Goal: Task Accomplishment & Management: Use online tool/utility

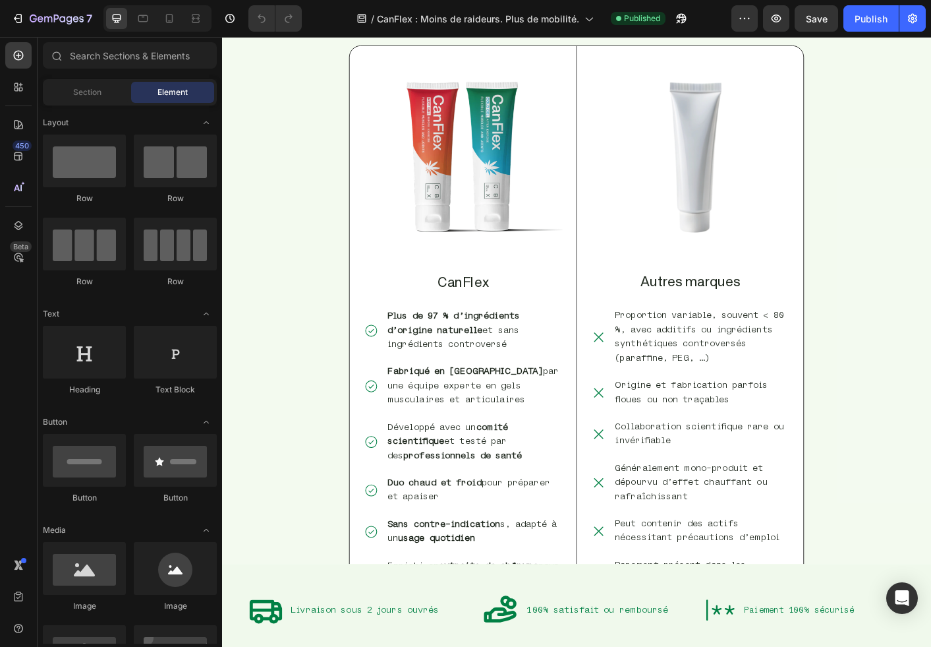
scroll to position [3497, 0]
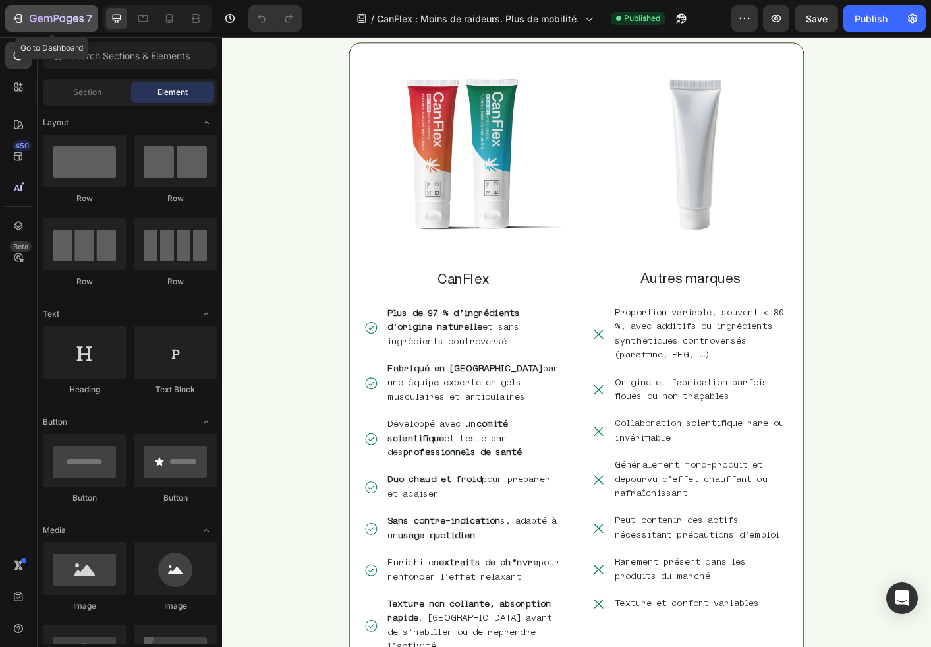
click at [26, 18] on div "7" at bounding box center [51, 19] width 81 height 16
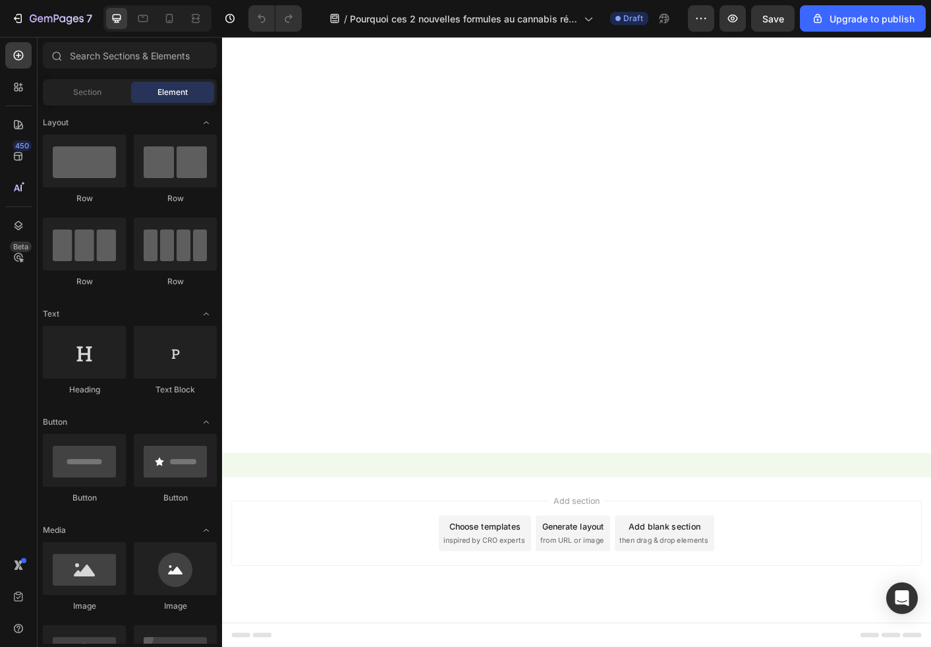
scroll to position [3069, 0]
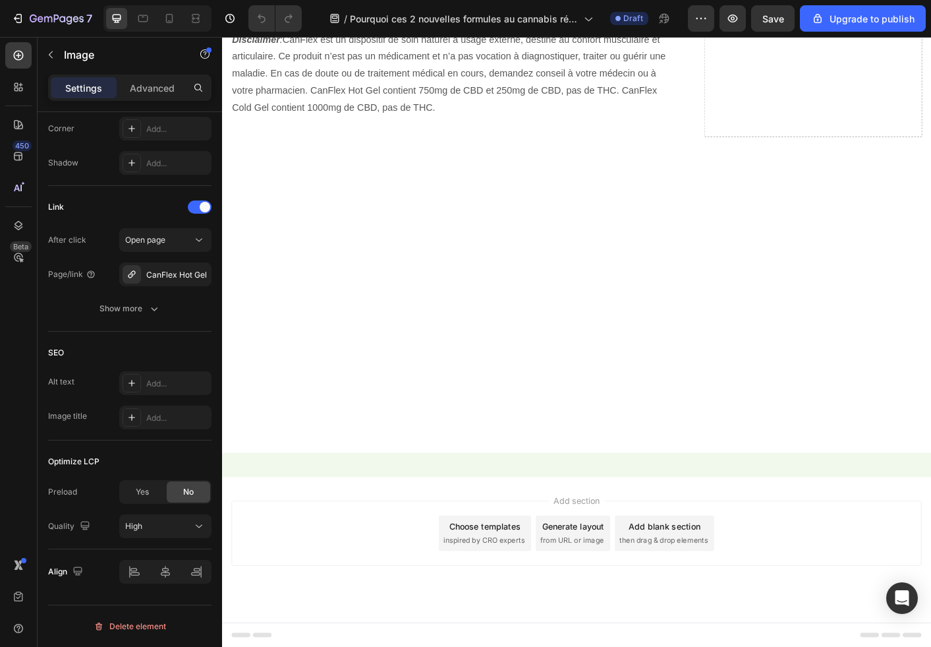
scroll to position [3244, 0]
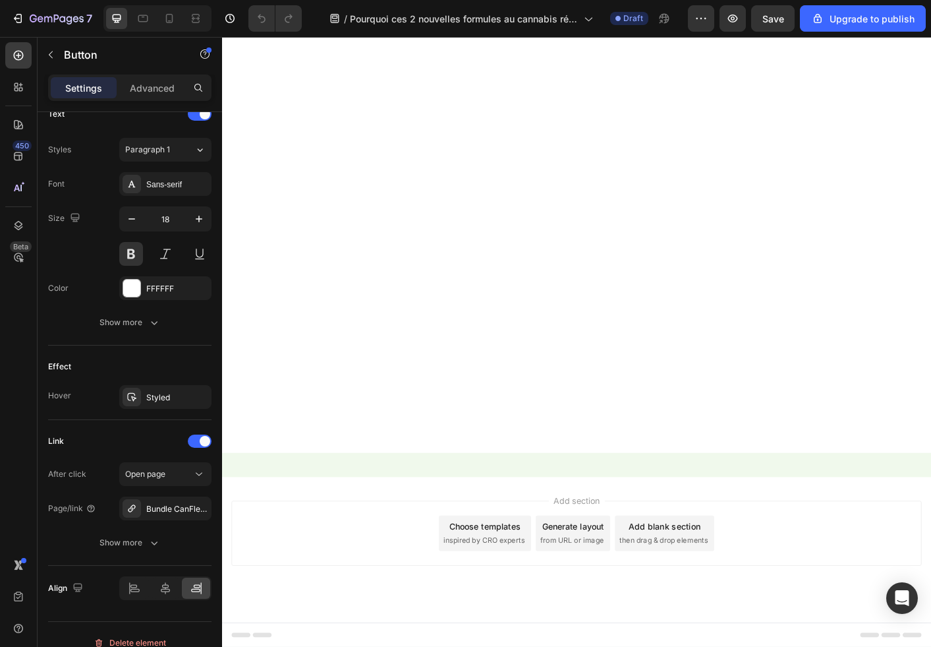
scroll to position [3001, 0]
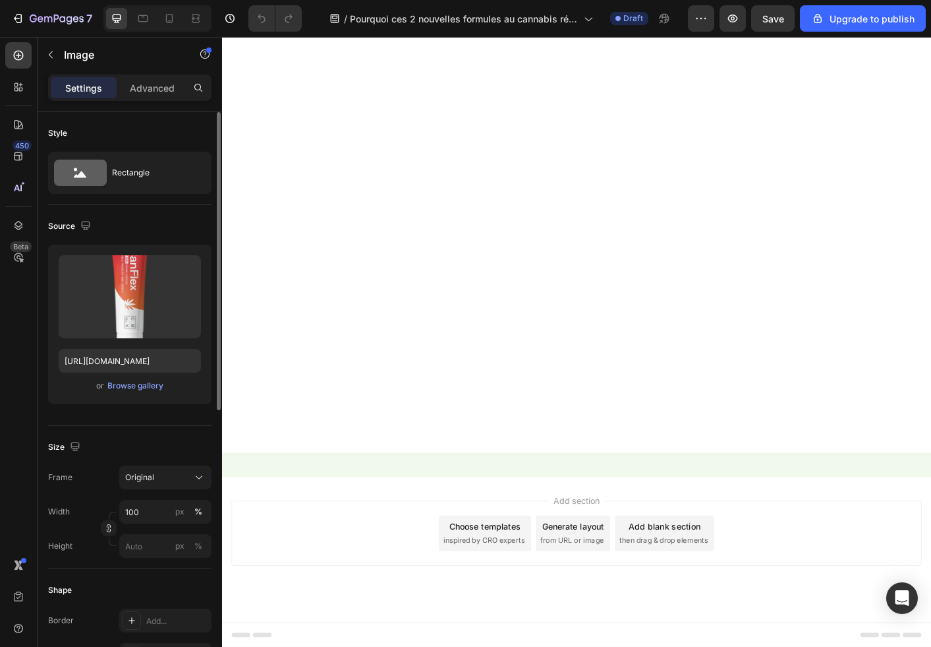
scroll to position [526, 0]
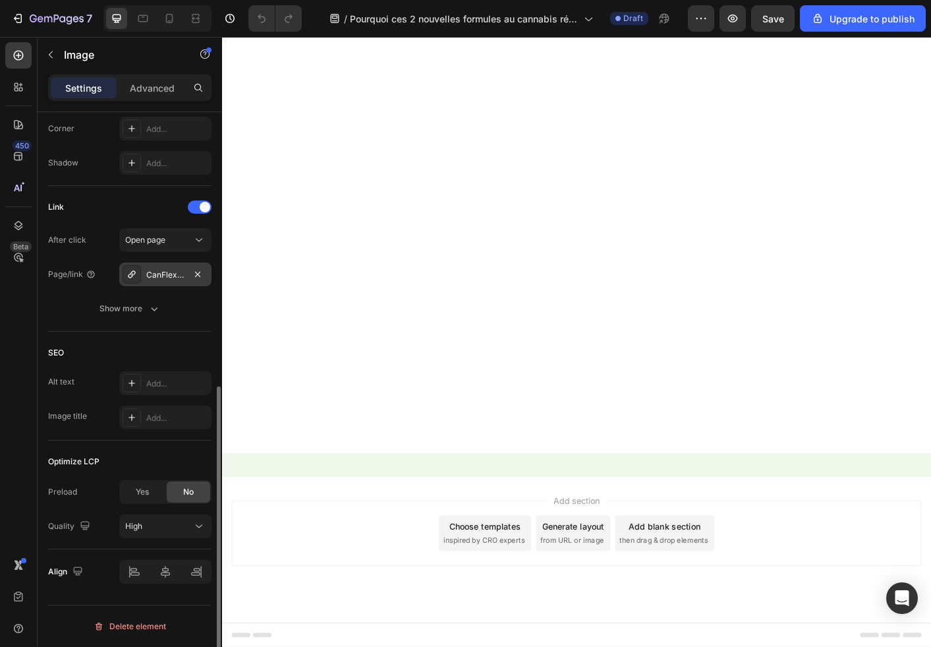
click at [173, 276] on div "CanFlex Hot Gel" at bounding box center [165, 275] width 38 height 12
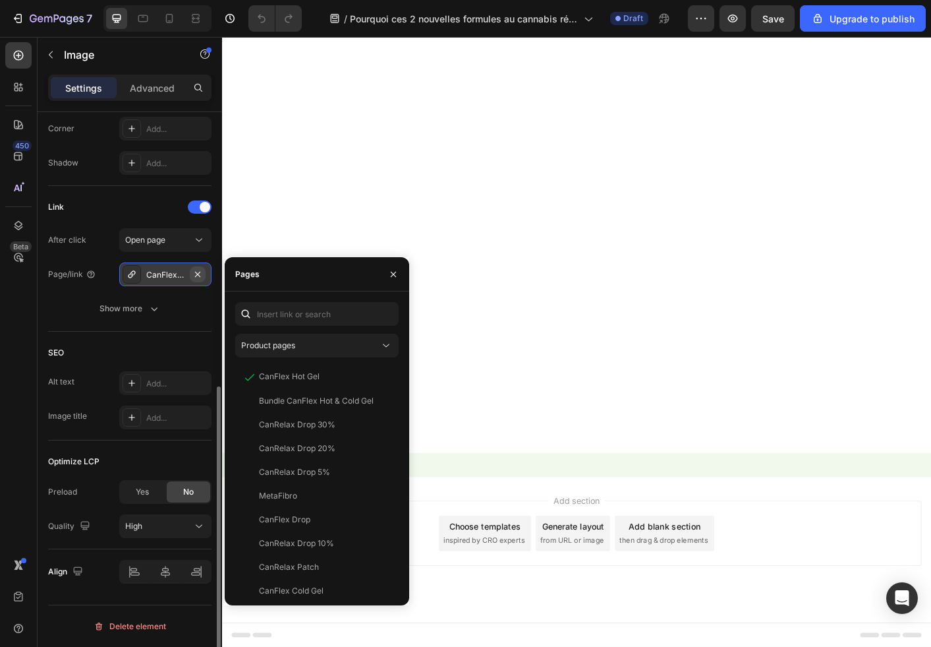
click at [196, 274] on icon "button" at bounding box center [197, 274] width 11 height 11
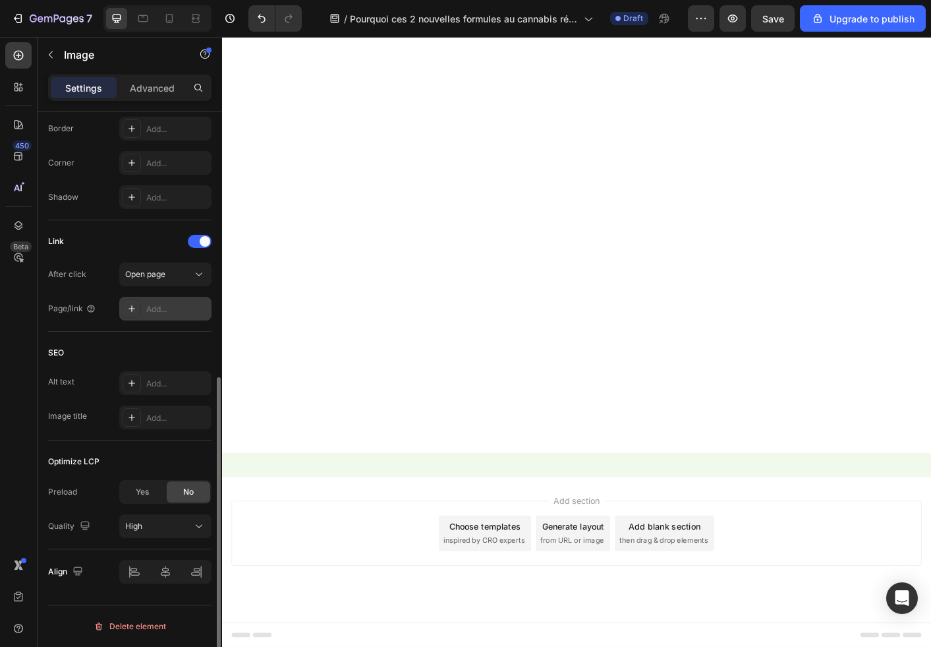
scroll to position [492, 0]
click at [175, 274] on div "Open page" at bounding box center [158, 274] width 67 height 12
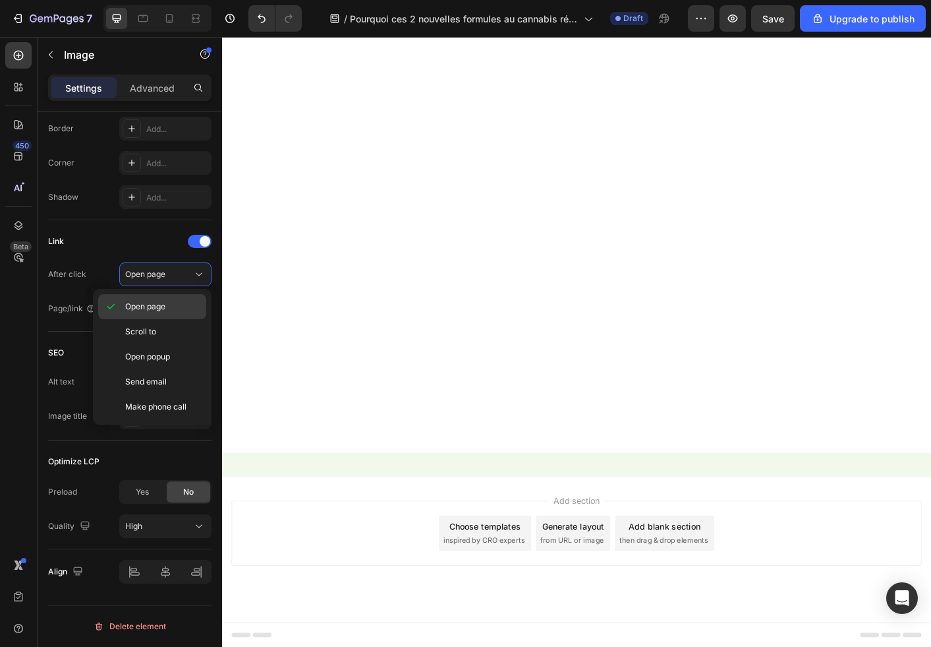
click at [169, 301] on p "Open page" at bounding box center [162, 307] width 75 height 12
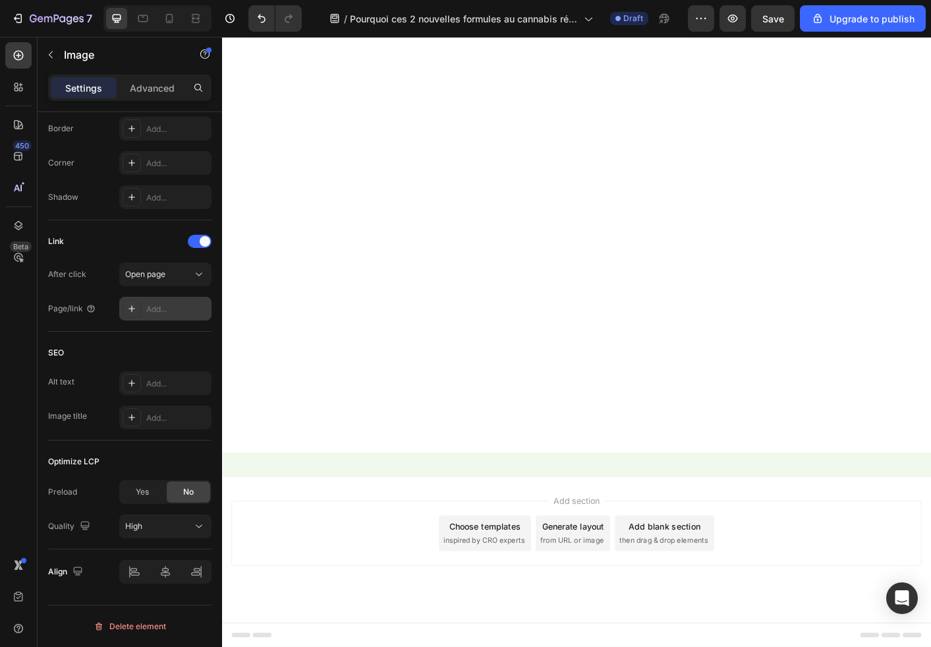
click at [169, 304] on div "Add..." at bounding box center [177, 309] width 62 height 12
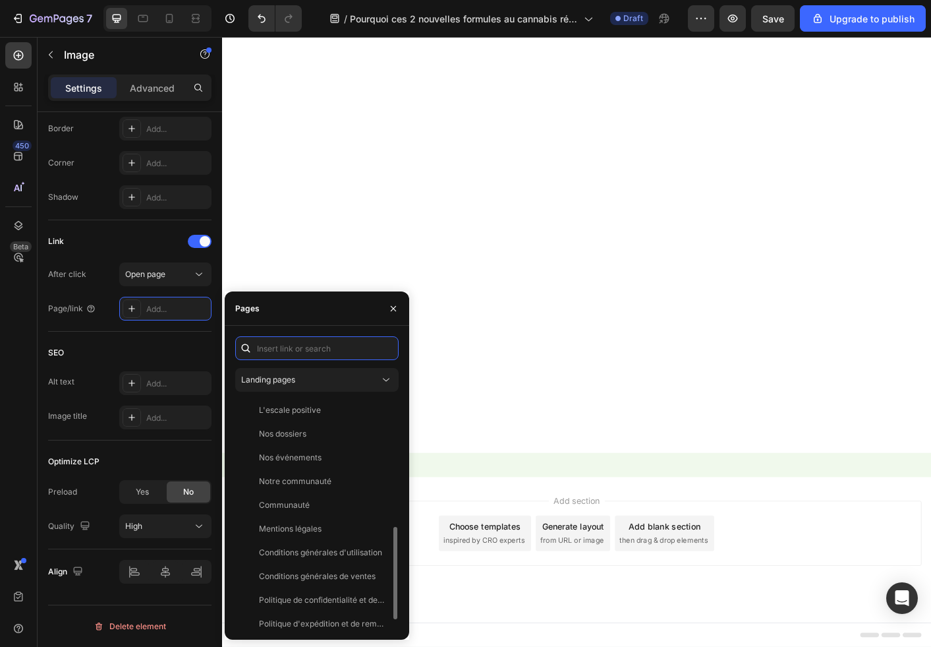
scroll to position [340, 0]
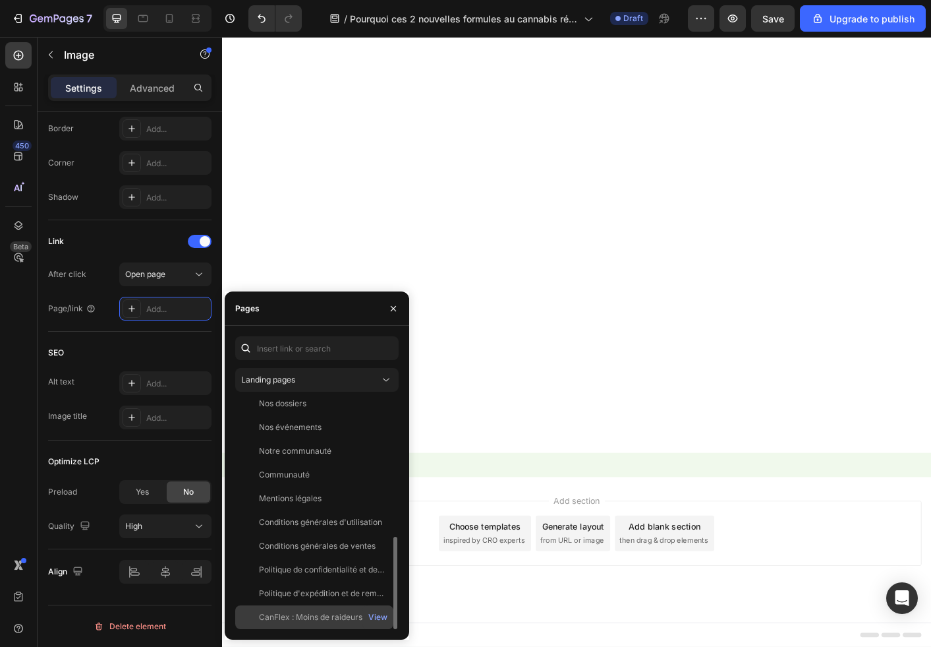
click at [327, 616] on div "CanFlex : Moins de raideurs. Plus de mobilité." at bounding box center [322, 617] width 127 height 12
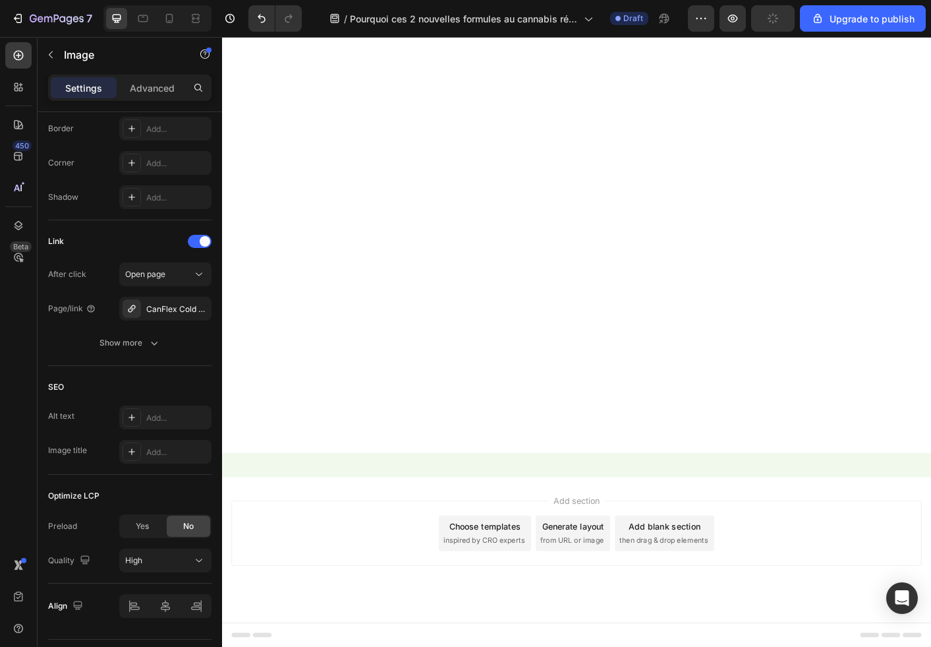
click at [144, 320] on div "After click Open page Page/link CanFlex Cold Gel Show more" at bounding box center [129, 308] width 163 height 92
click at [146, 315] on div "CanFlex Cold Gel" at bounding box center [165, 309] width 92 height 24
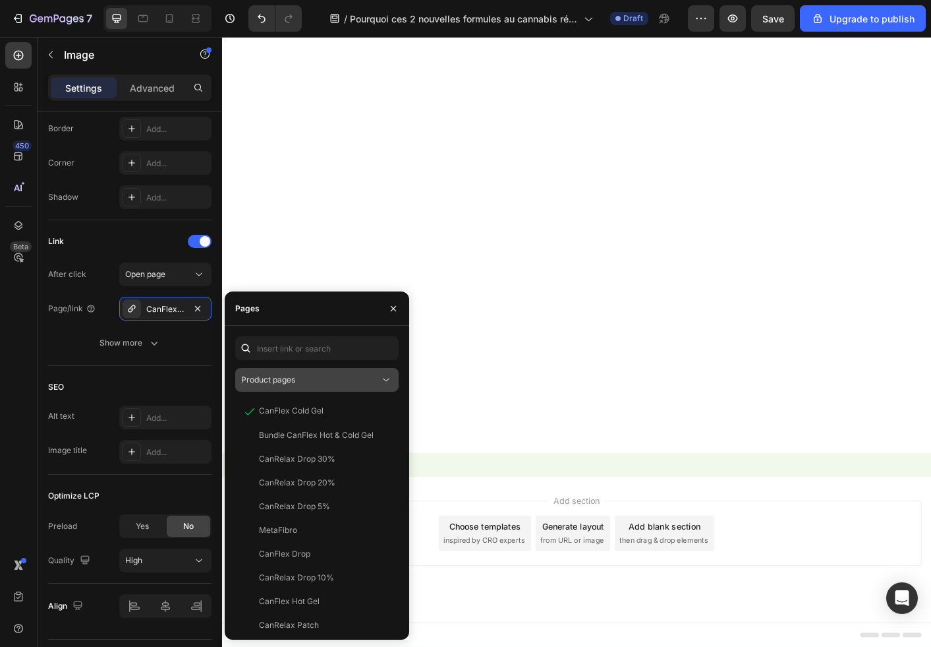
click at [289, 385] on span "Product pages" at bounding box center [268, 380] width 54 height 12
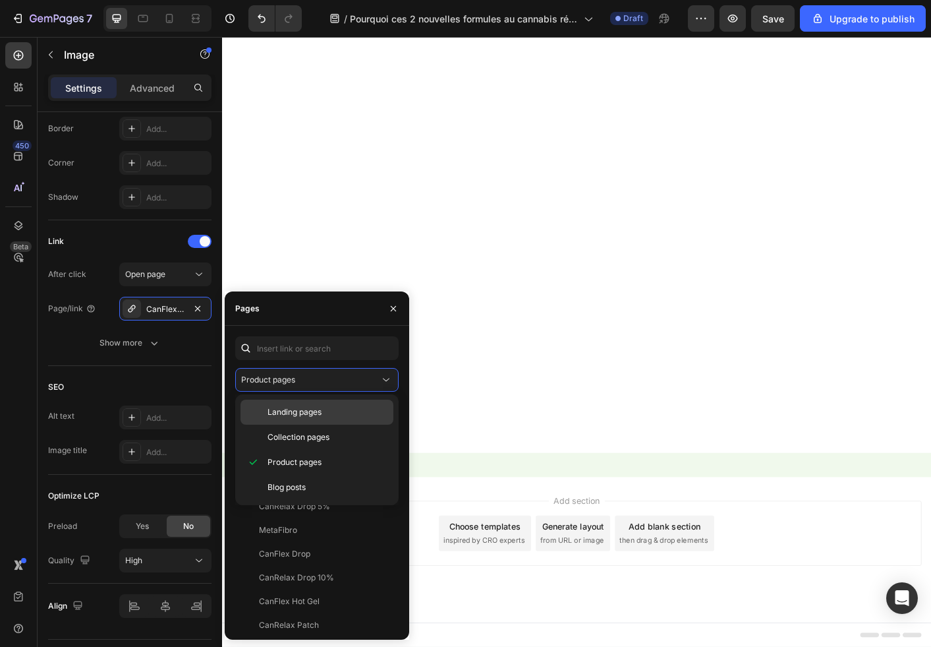
click at [307, 411] on span "Landing pages" at bounding box center [295, 412] width 54 height 12
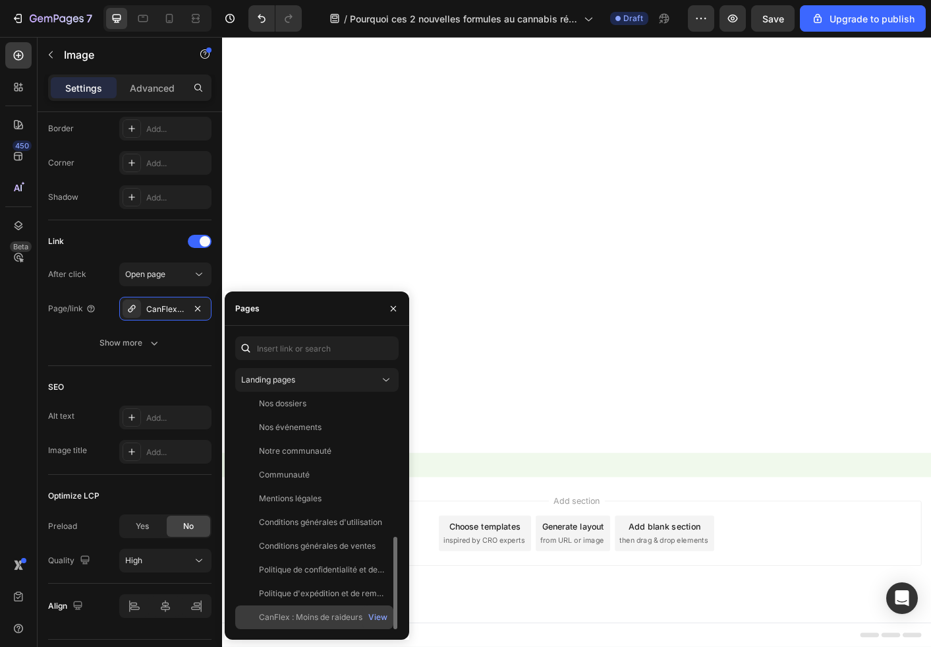
click at [303, 612] on div "CanFlex : Moins de raideurs. Plus de mobilité." at bounding box center [322, 617] width 127 height 12
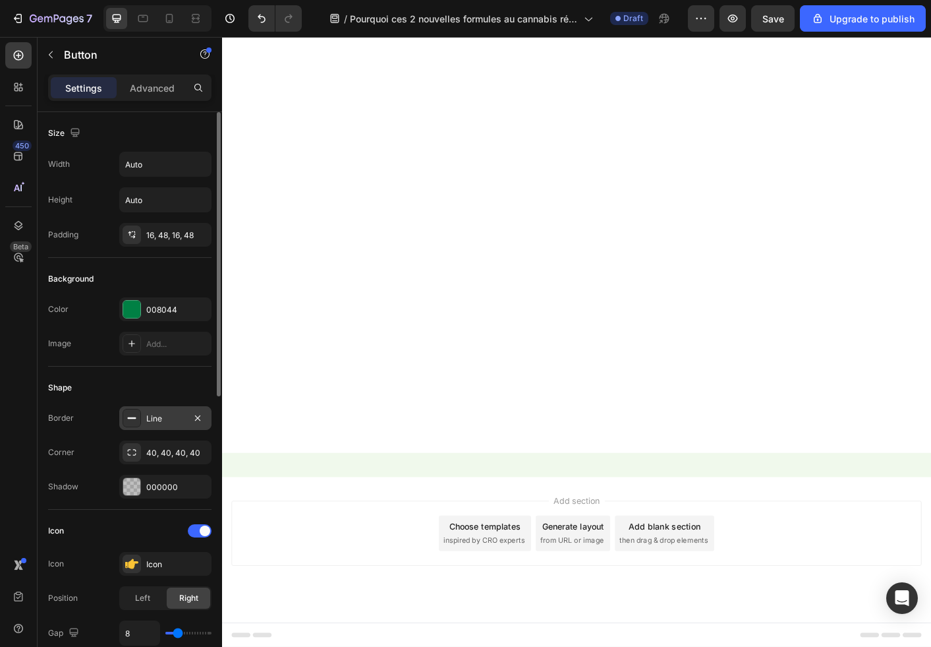
scroll to position [580, 0]
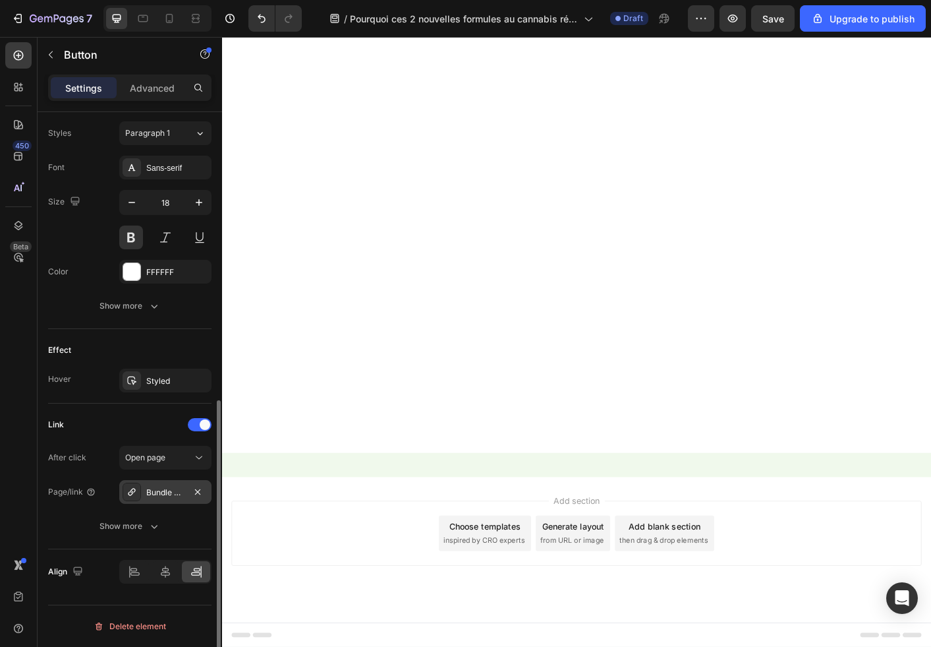
click at [158, 492] on div "Bundle CanFlex Hot & Cold Gel" at bounding box center [165, 493] width 38 height 12
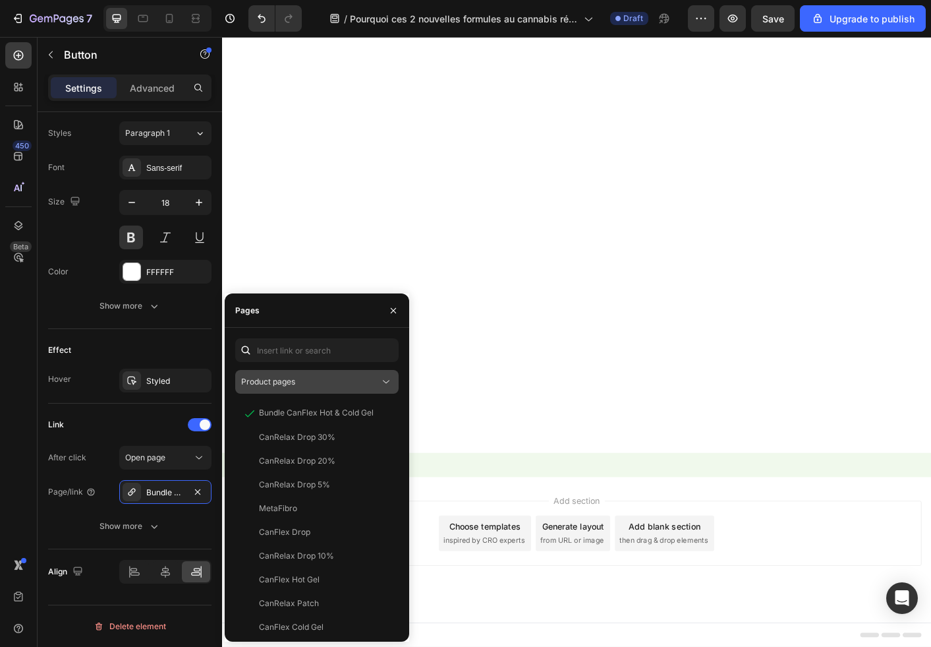
click at [278, 376] on span "Product pages" at bounding box center [268, 381] width 54 height 10
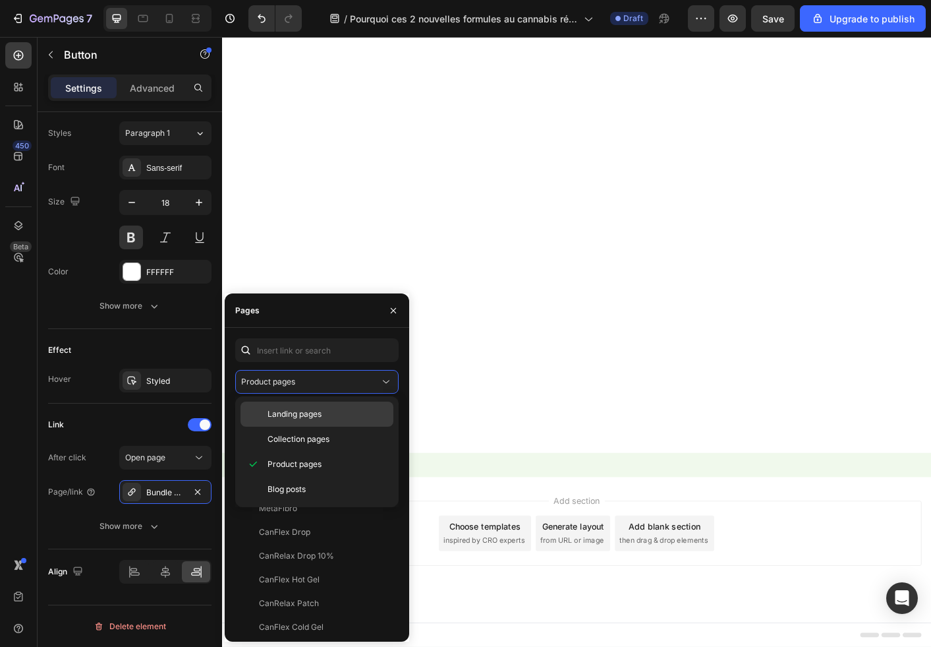
click at [296, 420] on div "Landing pages" at bounding box center [317, 413] width 153 height 25
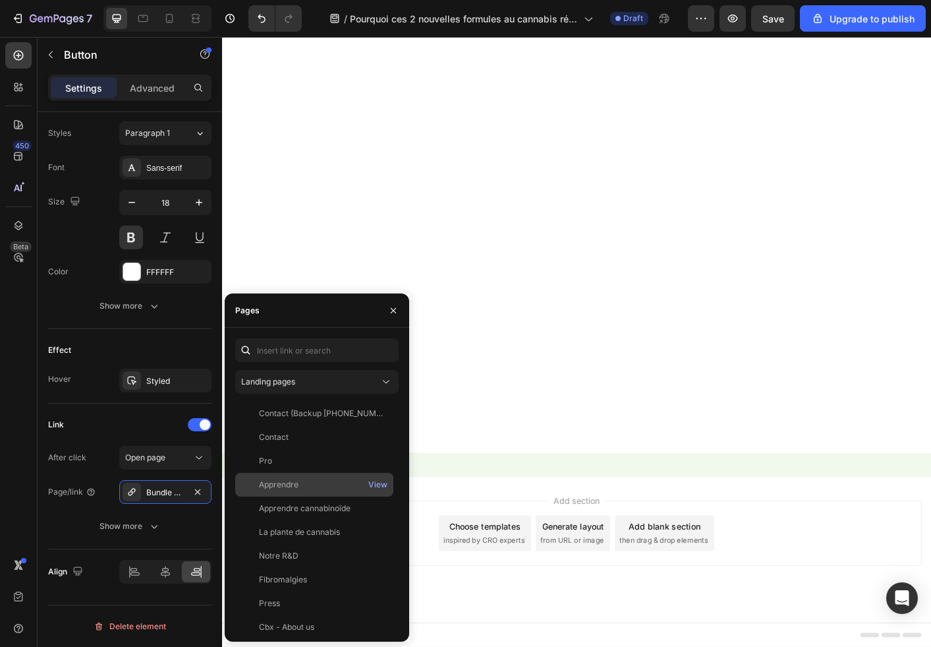
scroll to position [340, 0]
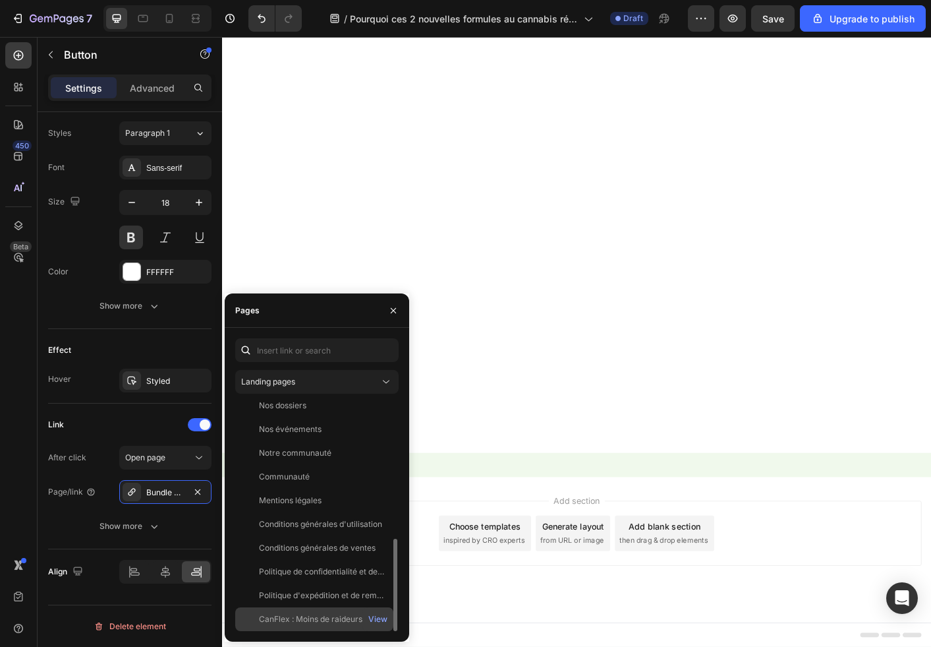
click at [309, 614] on div "CanFlex : Moins de raideurs. Plus de mobilité." at bounding box center [322, 619] width 127 height 12
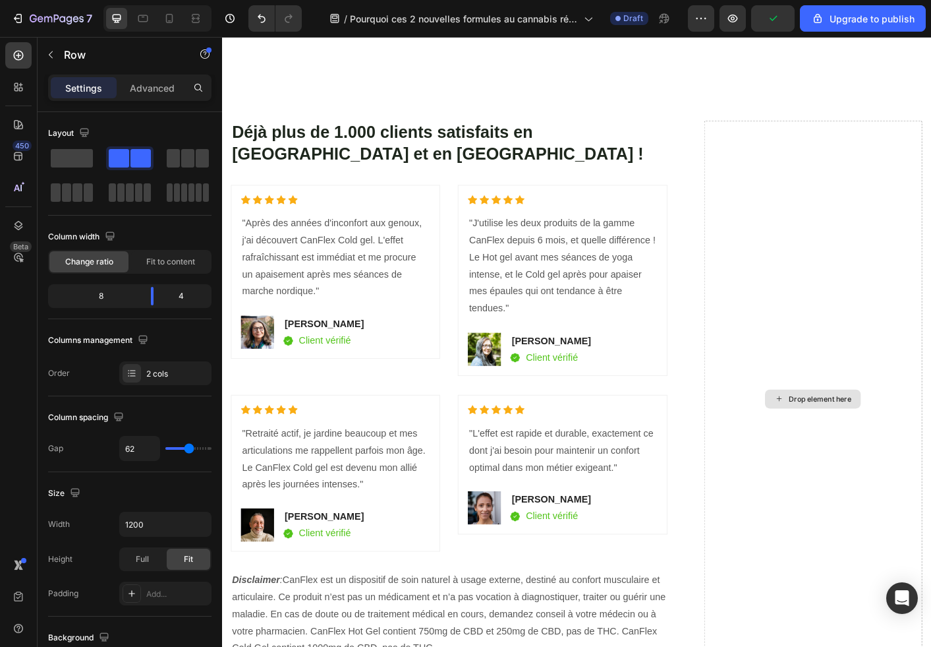
scroll to position [4334, 0]
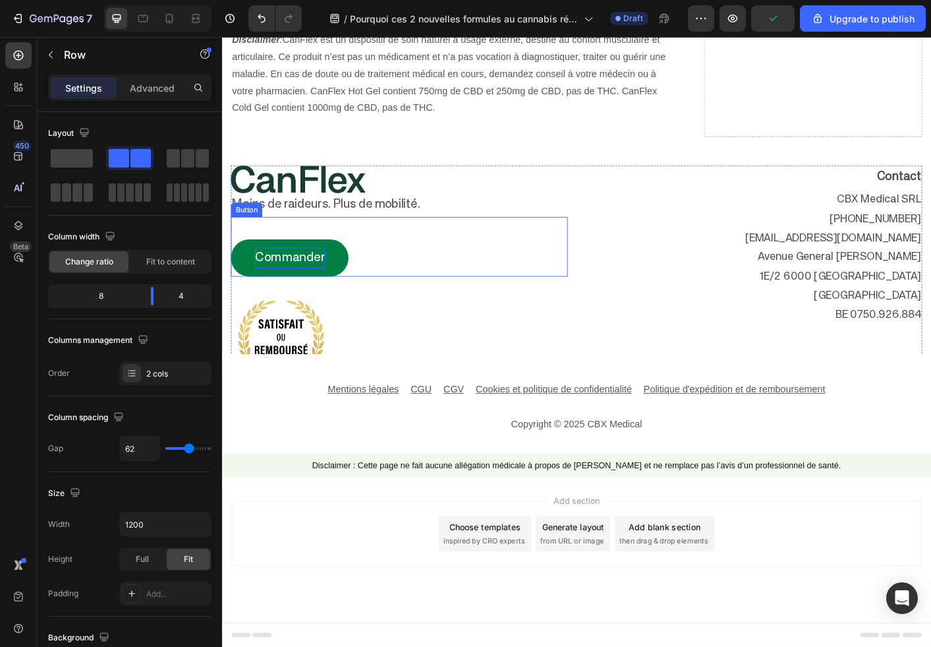
click at [312, 287] on p "Commander" at bounding box center [298, 283] width 78 height 23
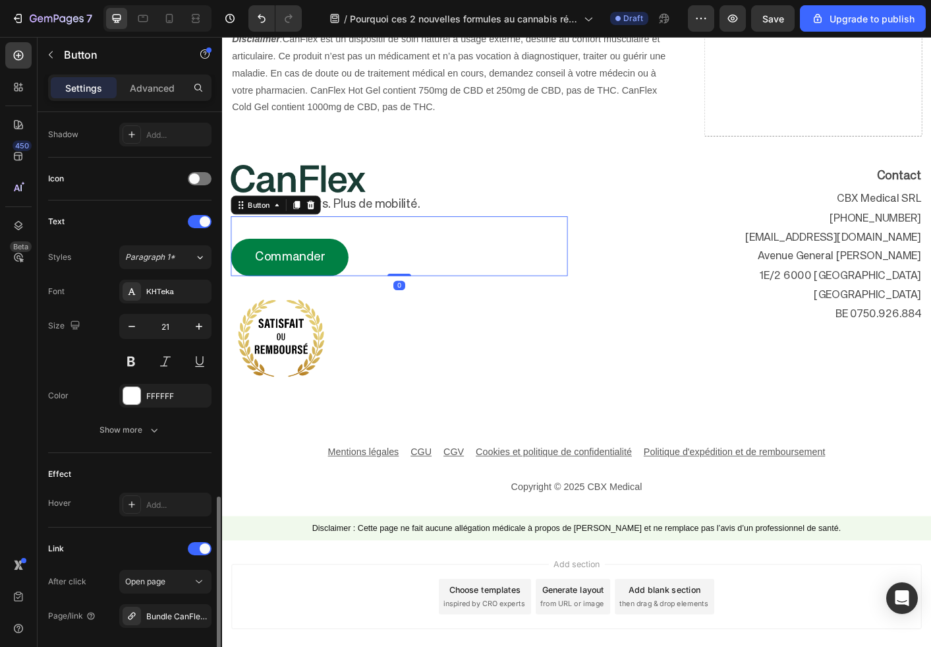
scroll to position [476, 0]
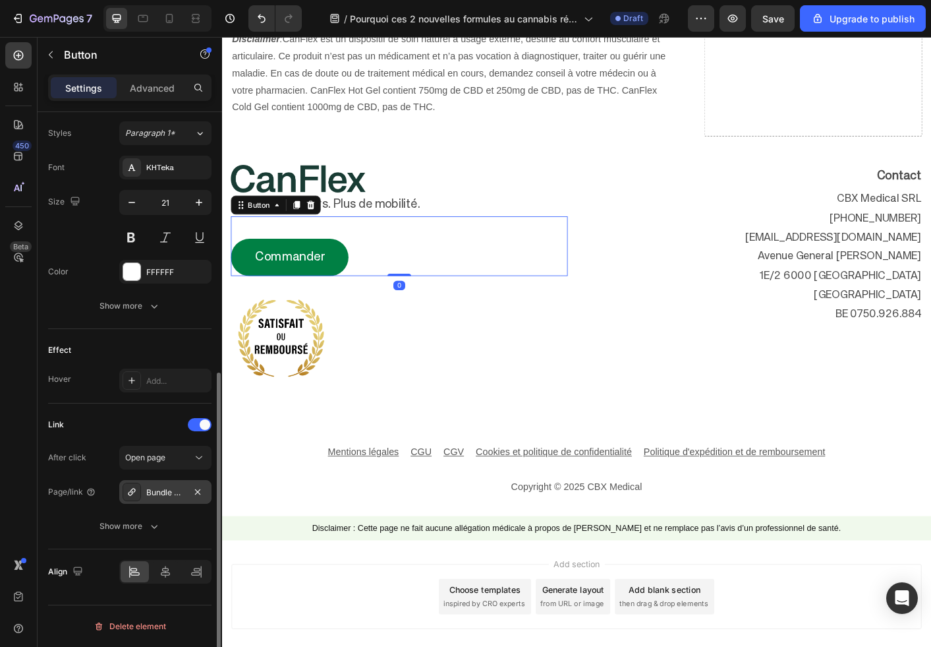
click at [169, 500] on div "Bundle CanFlex Hot & Cold Gel" at bounding box center [165, 492] width 92 height 24
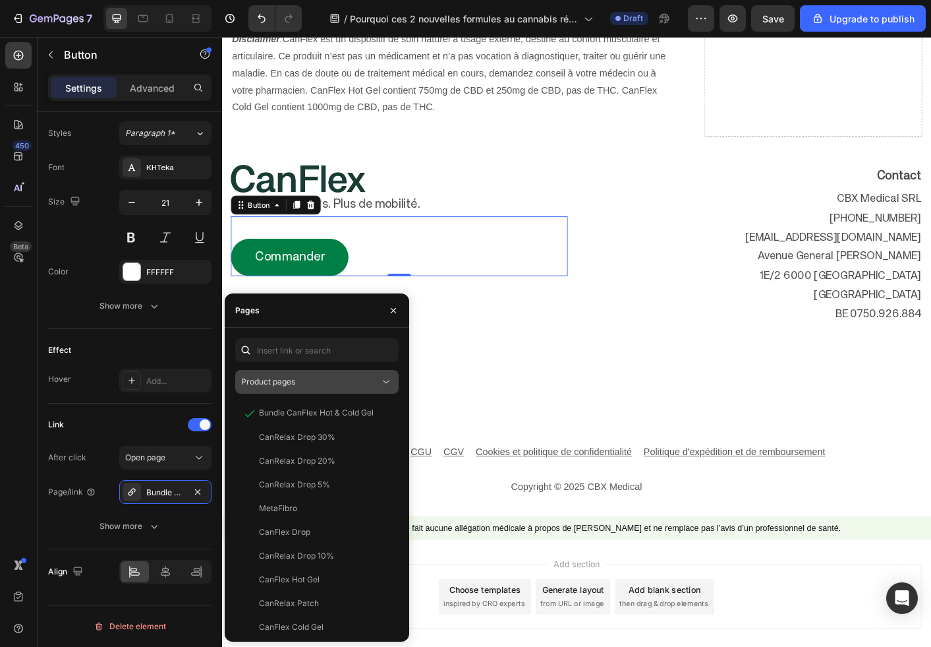
click at [333, 376] on div "Product pages" at bounding box center [310, 382] width 138 height 12
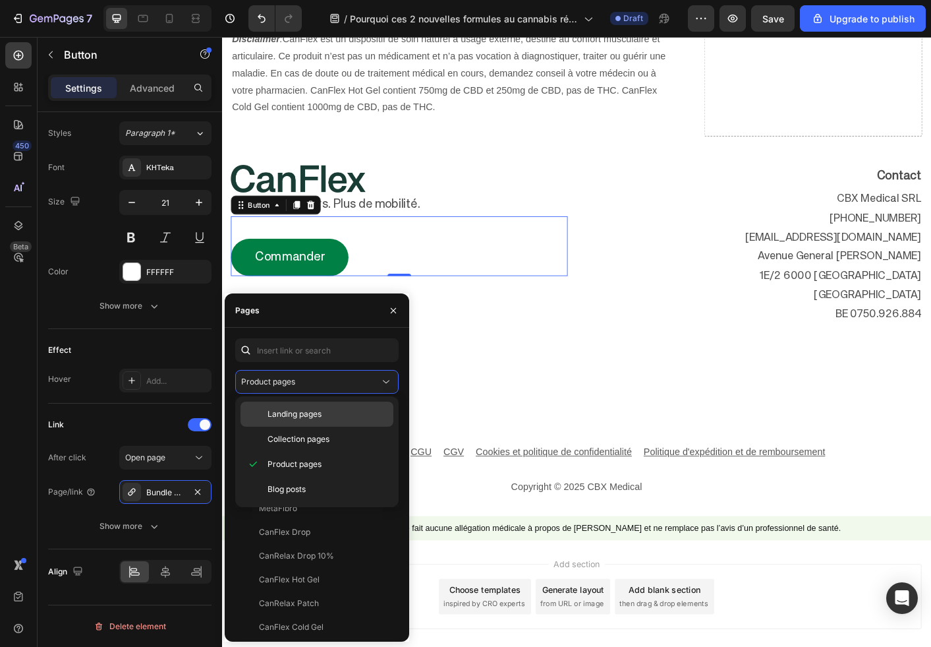
click at [320, 409] on span "Landing pages" at bounding box center [295, 414] width 54 height 12
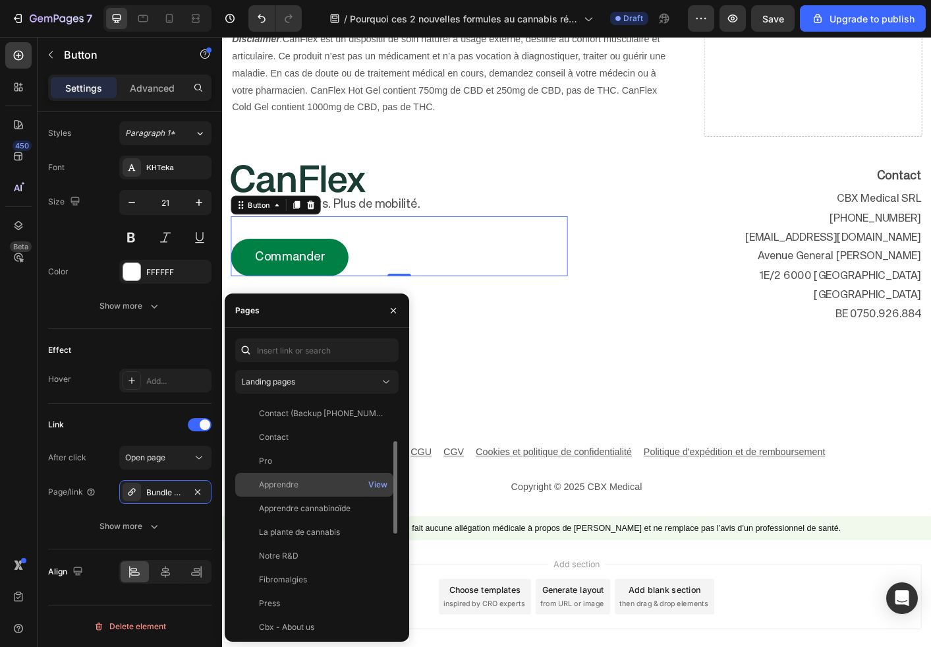
scroll to position [340, 0]
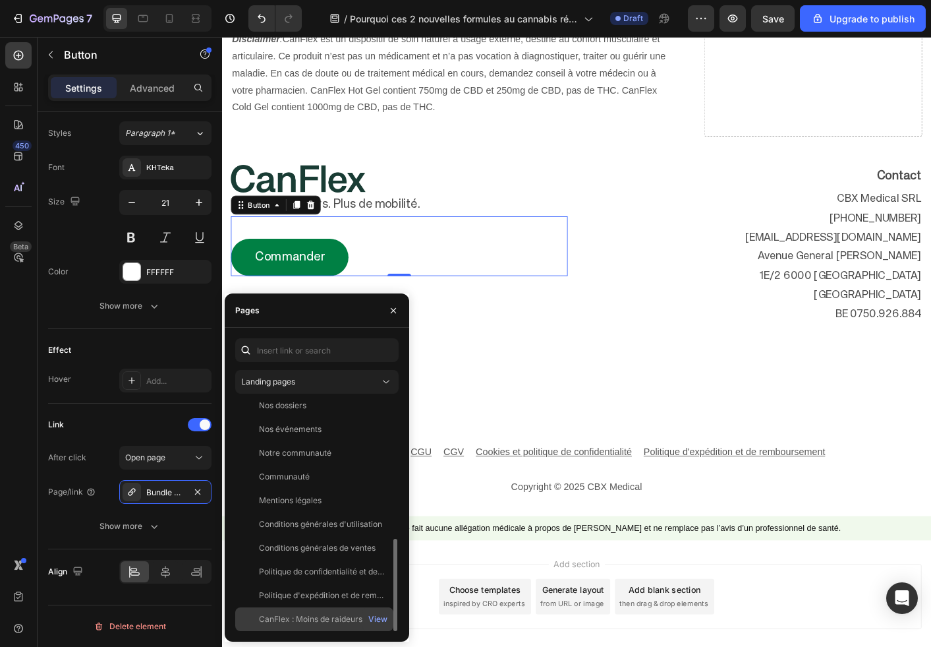
click at [306, 624] on div "CanFlex : Moins de raideurs. Plus de mobilité." at bounding box center [322, 619] width 127 height 12
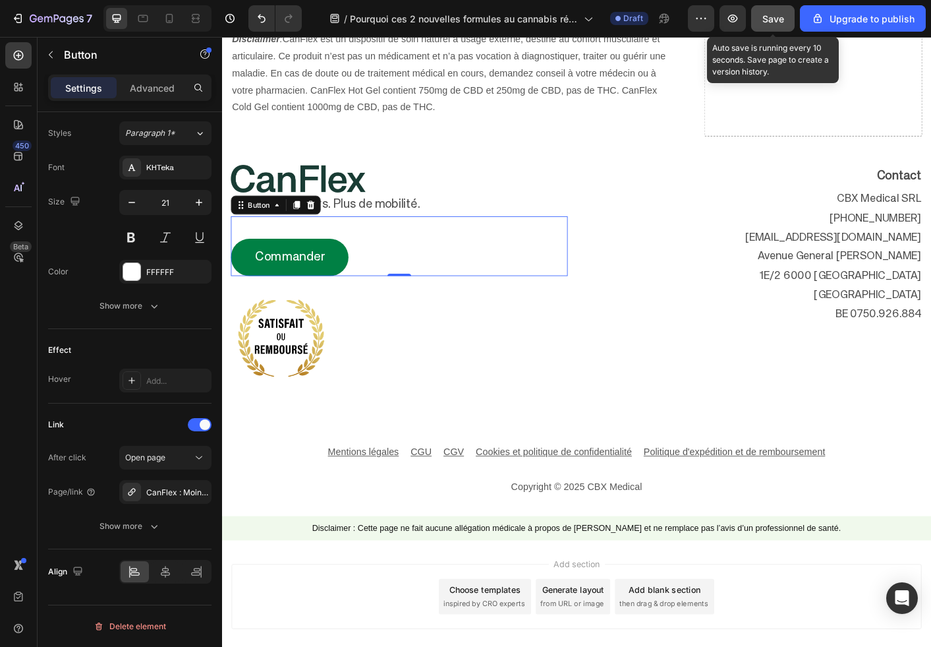
drag, startPoint x: 778, startPoint y: 17, endPoint x: 620, endPoint y: 113, distance: 184.9
click at [778, 17] on span "Save" at bounding box center [774, 18] width 22 height 11
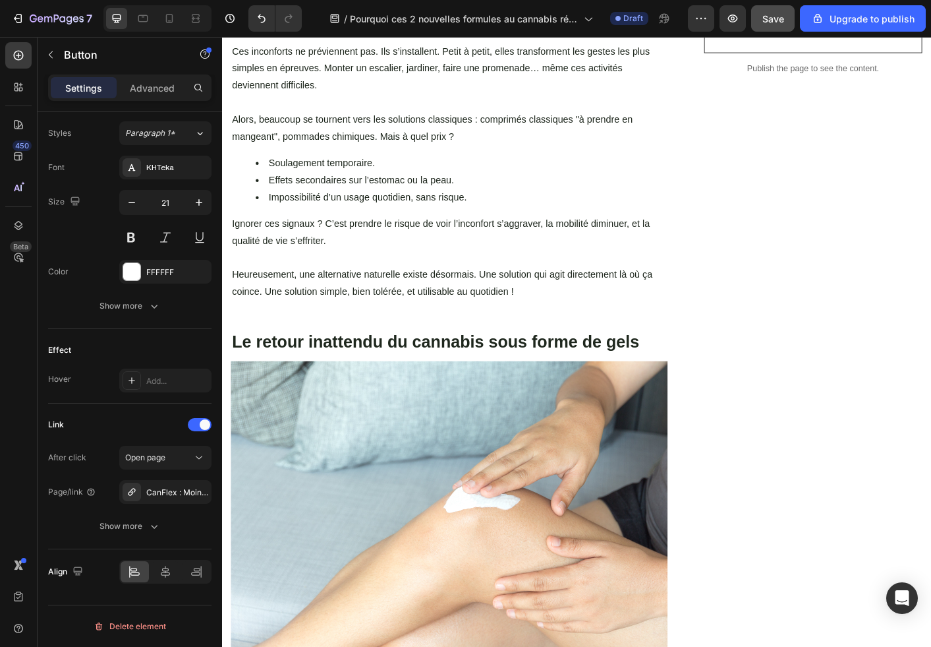
scroll to position [133, 0]
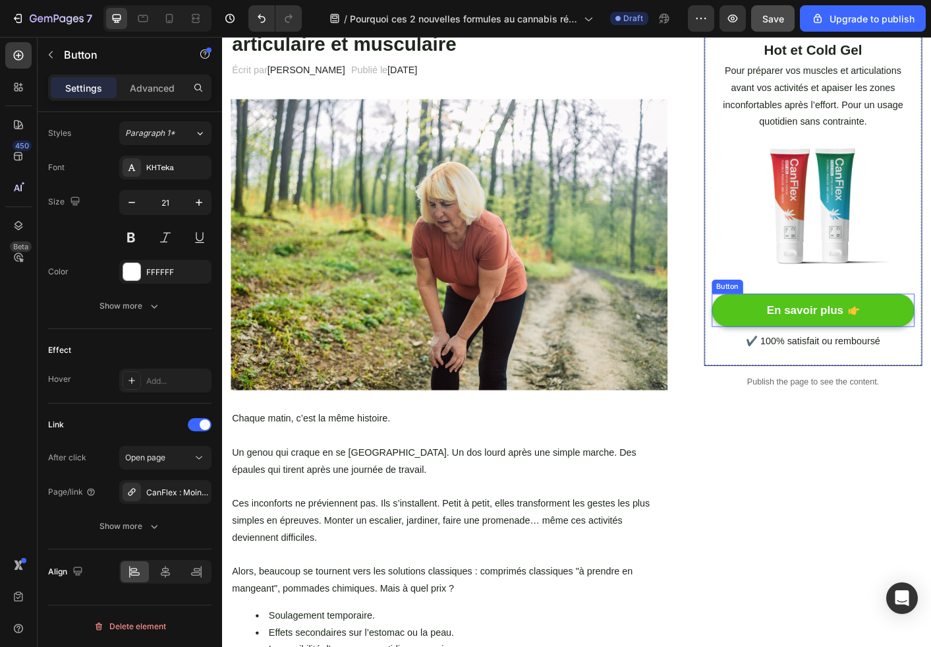
click at [824, 328] on link "En savoir plus" at bounding box center [882, 342] width 226 height 38
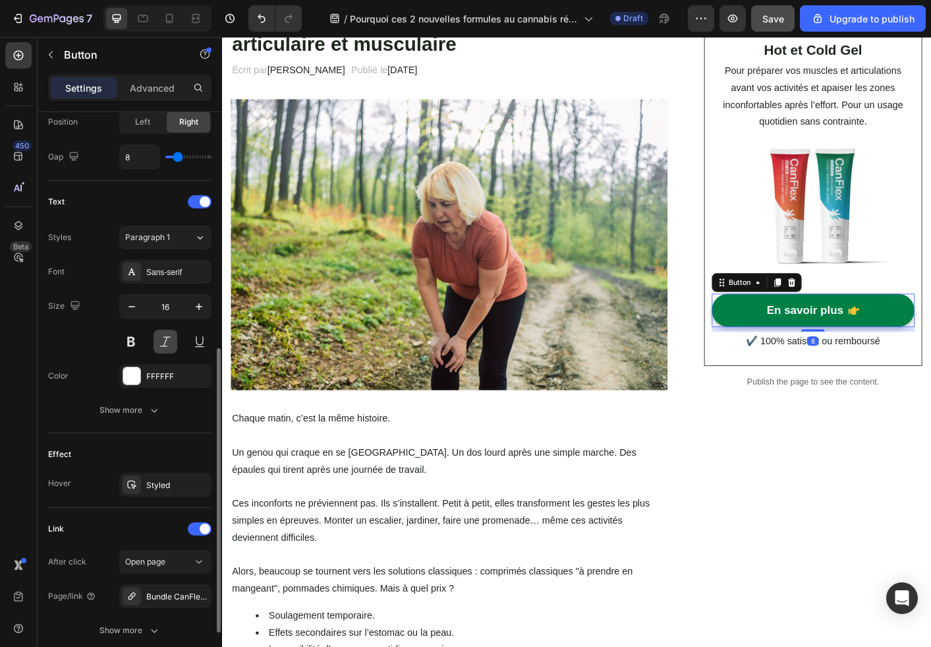
scroll to position [580, 0]
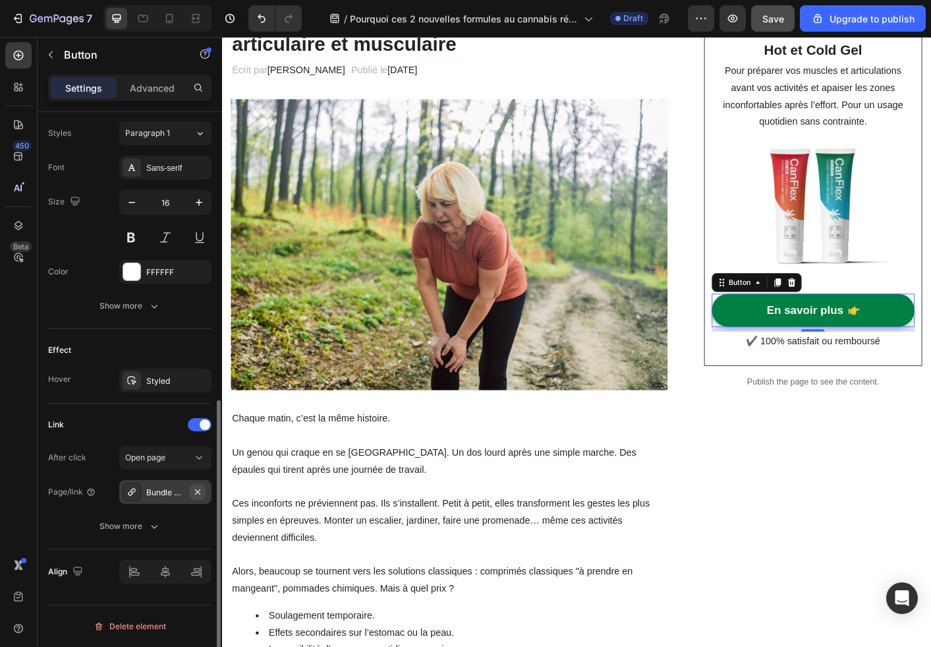
click at [202, 494] on icon "button" at bounding box center [197, 492] width 11 height 11
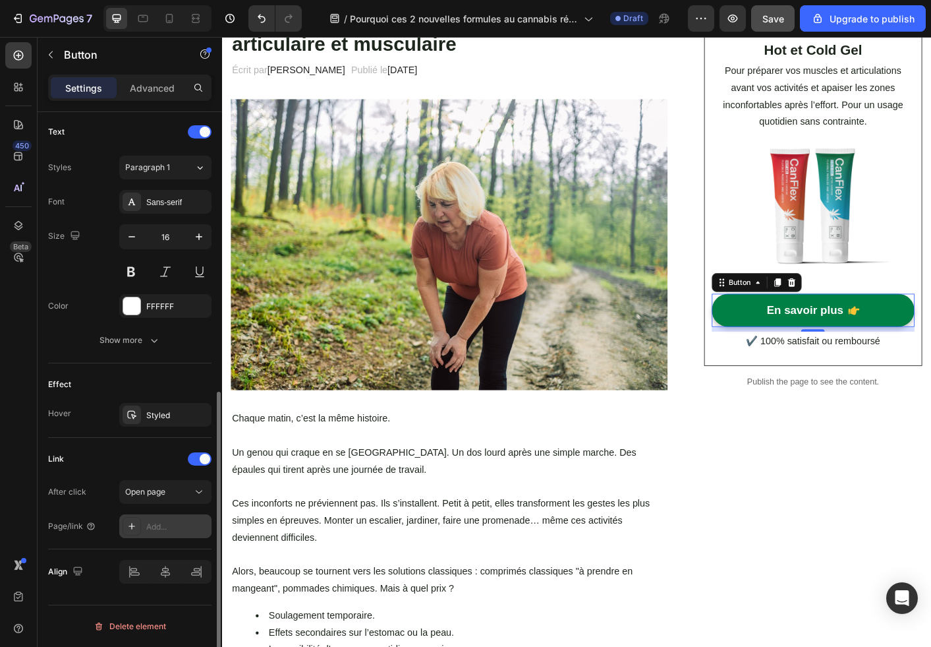
scroll to position [546, 0]
click at [162, 523] on div "Add..." at bounding box center [177, 527] width 62 height 12
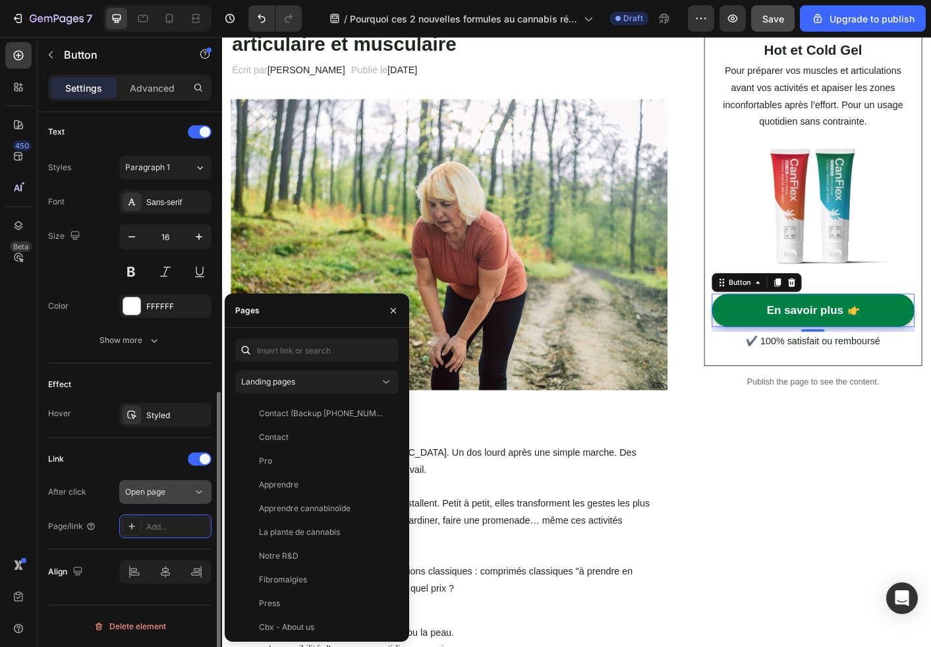
click at [165, 495] on span "Open page" at bounding box center [145, 492] width 40 height 10
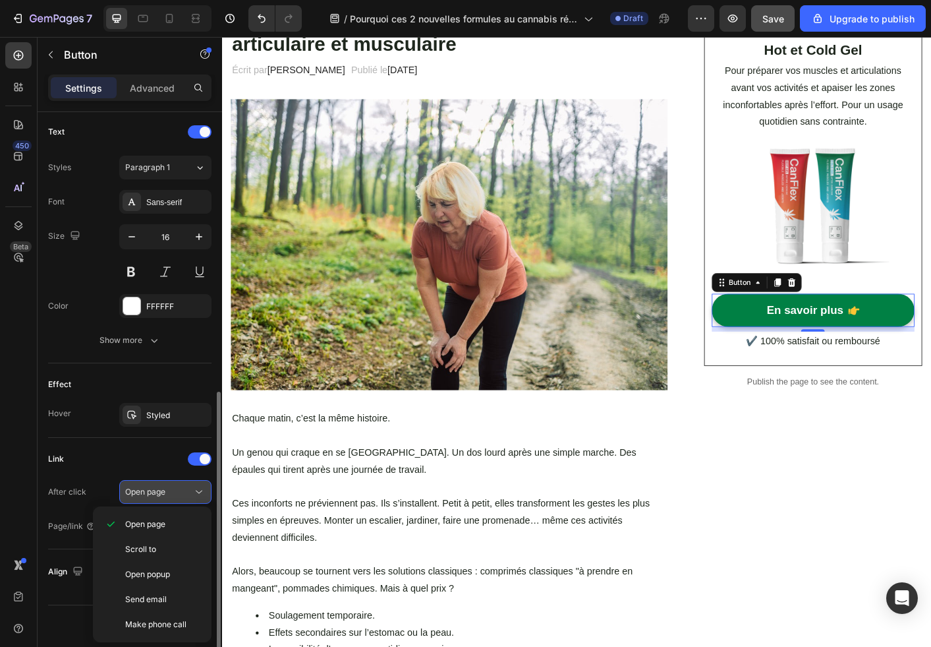
click at [169, 499] on button "Open page" at bounding box center [165, 492] width 92 height 24
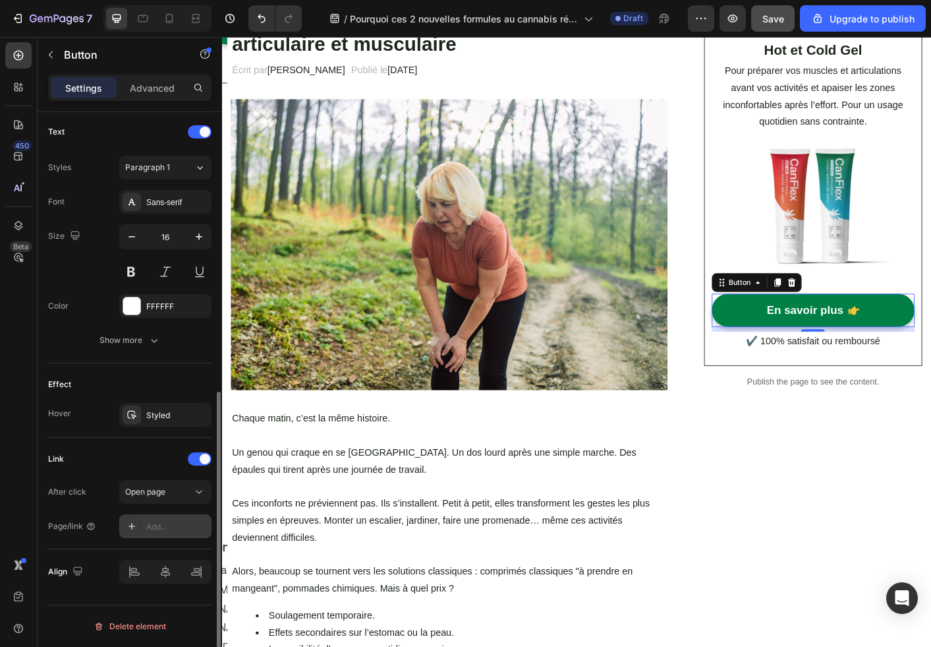
click at [167, 522] on div "Add..." at bounding box center [177, 527] width 62 height 12
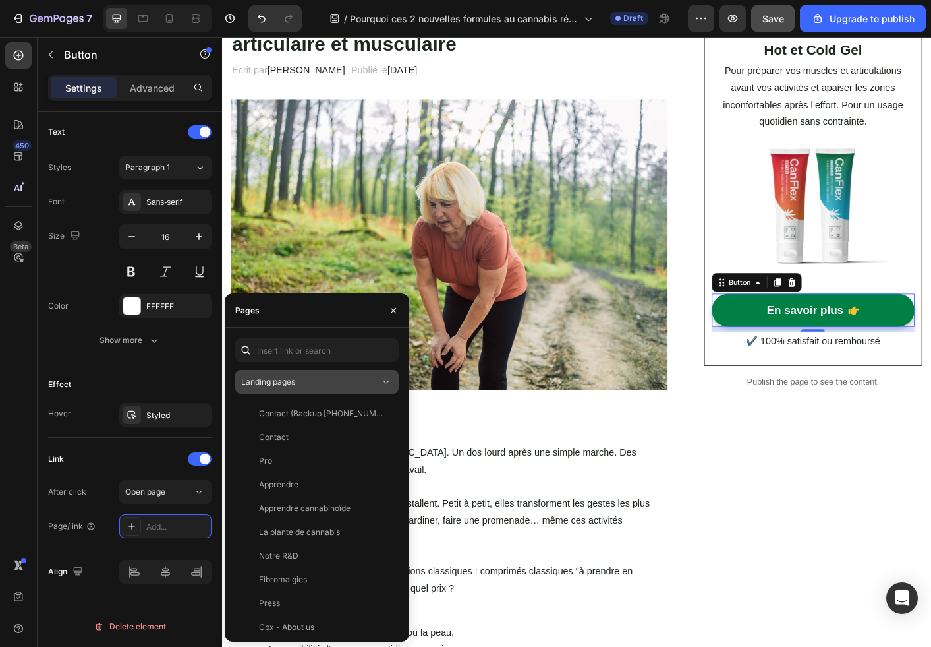
click at [353, 386] on div "Landing pages" at bounding box center [310, 382] width 138 height 12
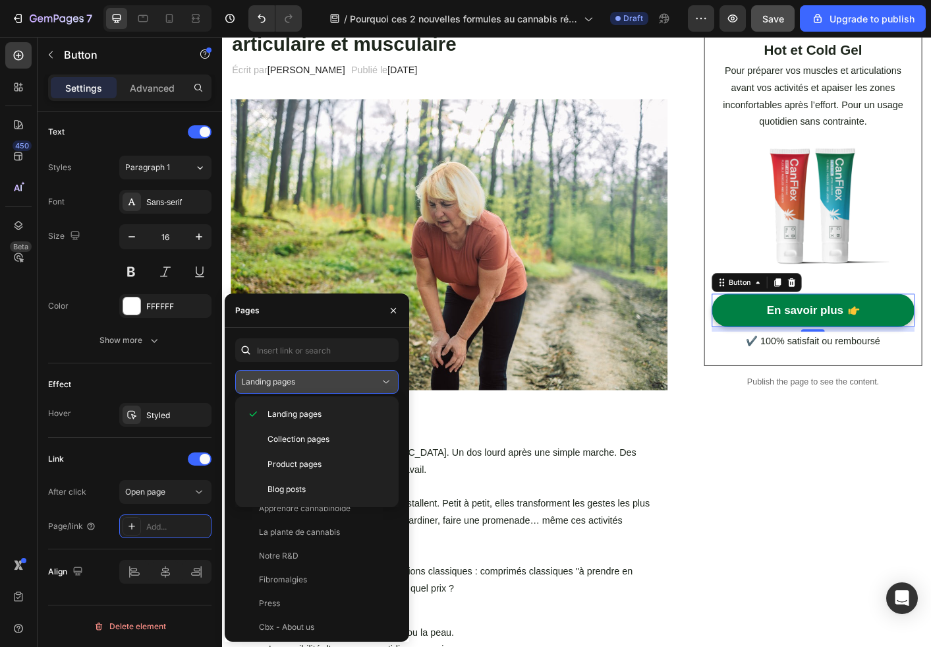
click at [350, 391] on button "Landing pages" at bounding box center [316, 382] width 163 height 24
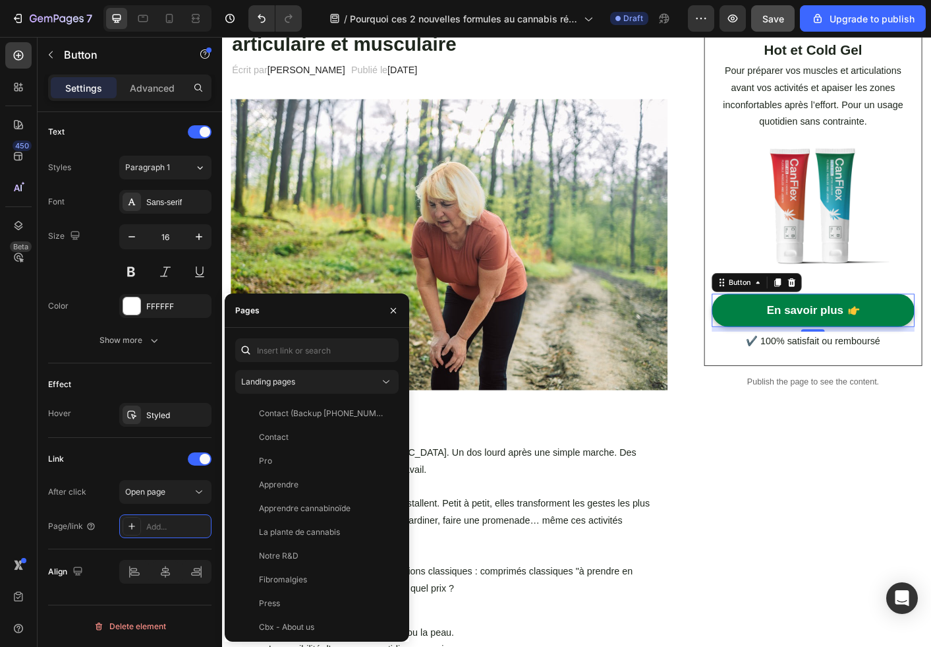
scroll to position [340, 0]
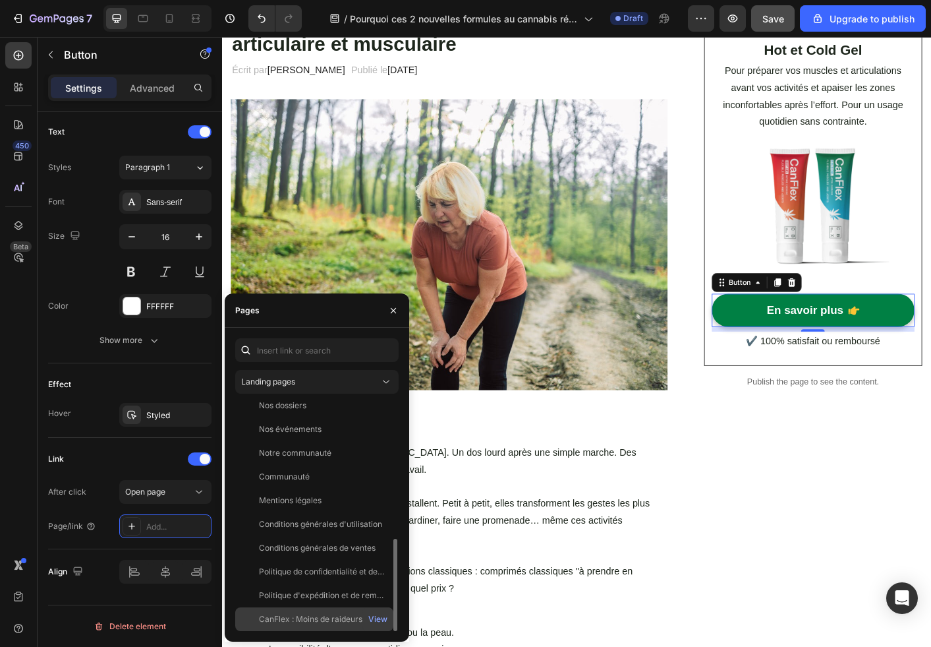
click at [298, 616] on div "CanFlex : Moins de raideurs. Plus de mobilité." at bounding box center [322, 619] width 127 height 12
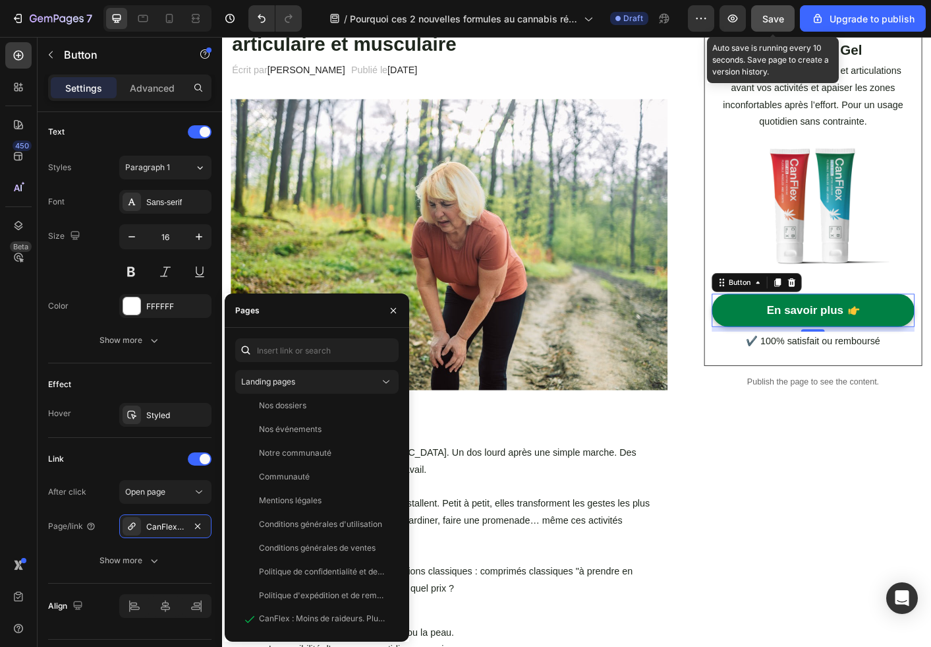
click at [781, 16] on span "Save" at bounding box center [774, 18] width 22 height 11
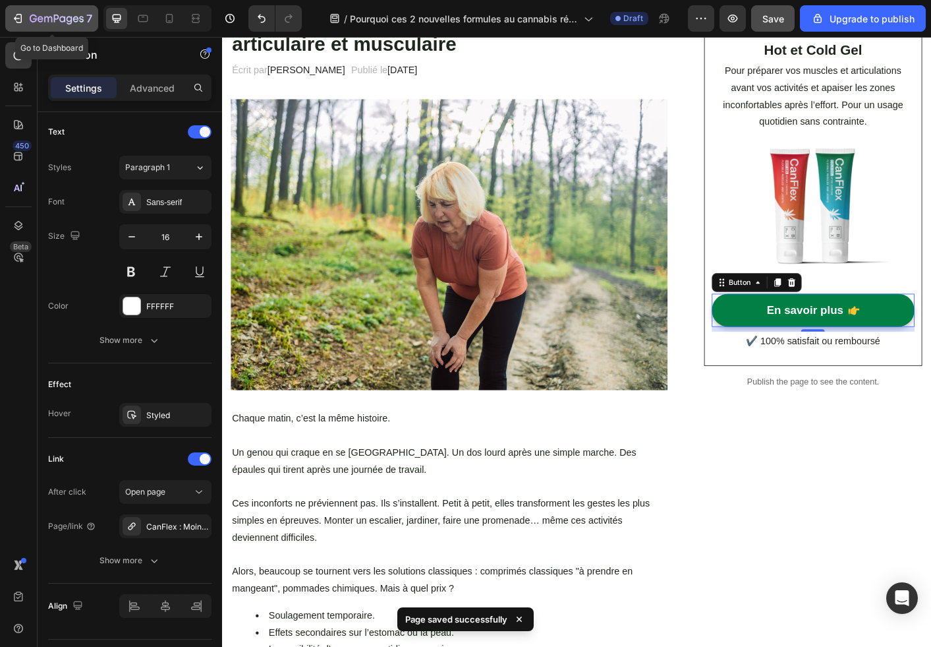
click at [14, 21] on icon "button" at bounding box center [17, 18] width 13 height 13
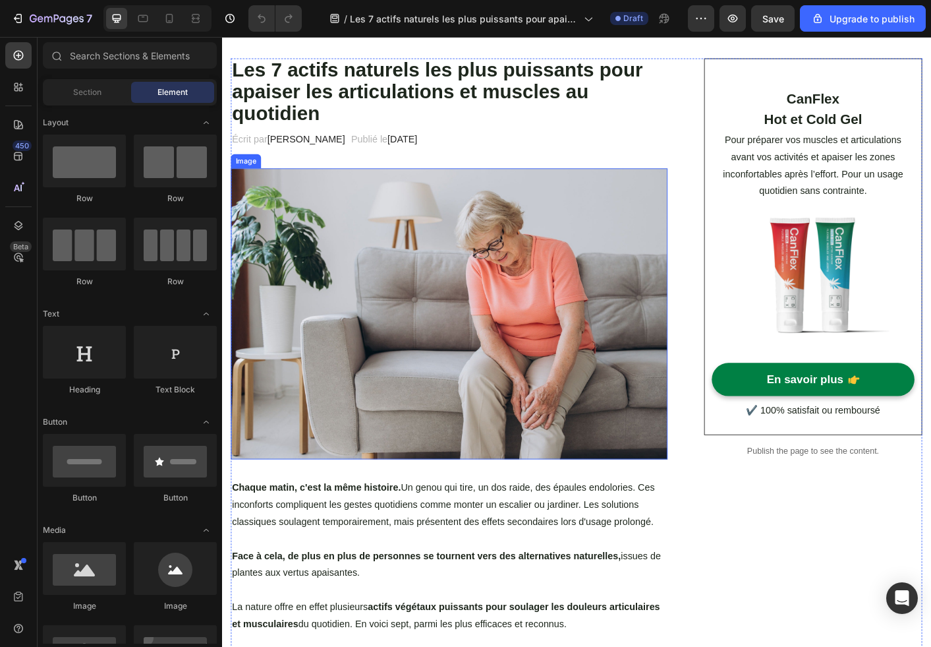
scroll to position [80, 0]
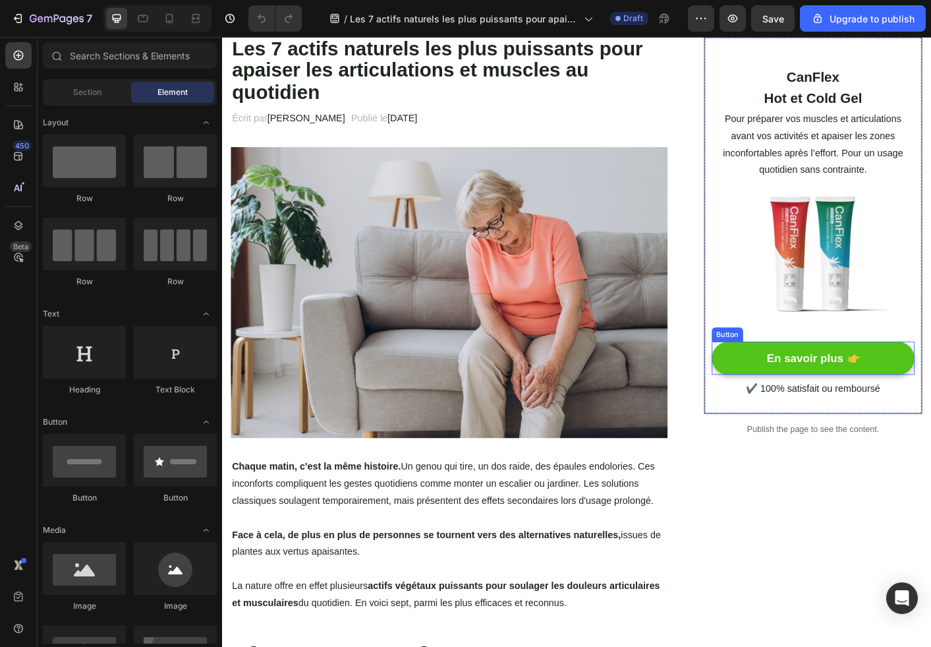
click at [799, 392] on link "En savoir plus" at bounding box center [882, 395] width 226 height 38
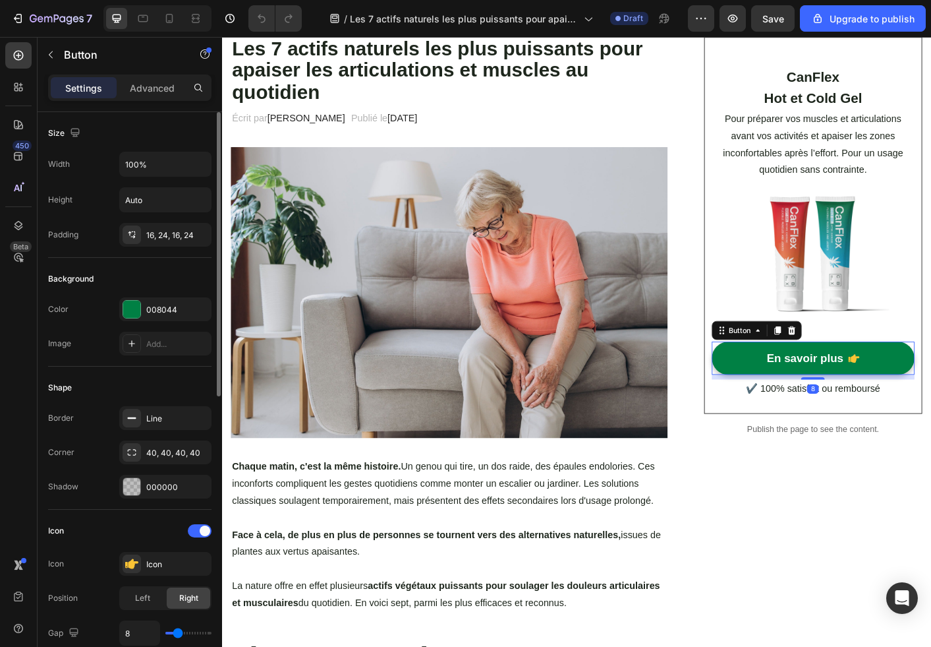
scroll to position [580, 0]
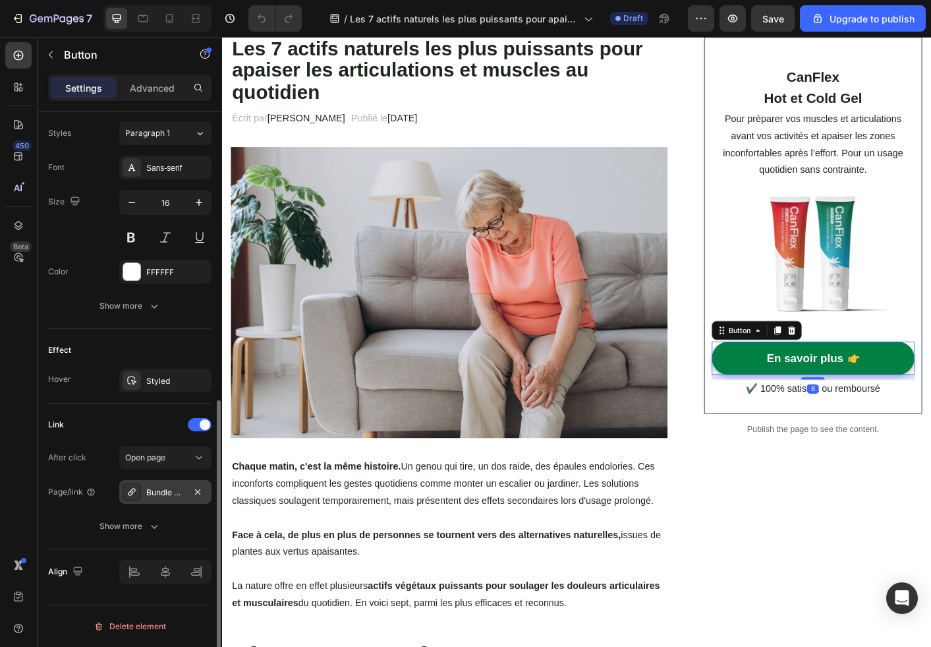
click at [179, 494] on div "Bundle CanFlex Hot & Cold Gel" at bounding box center [165, 493] width 38 height 12
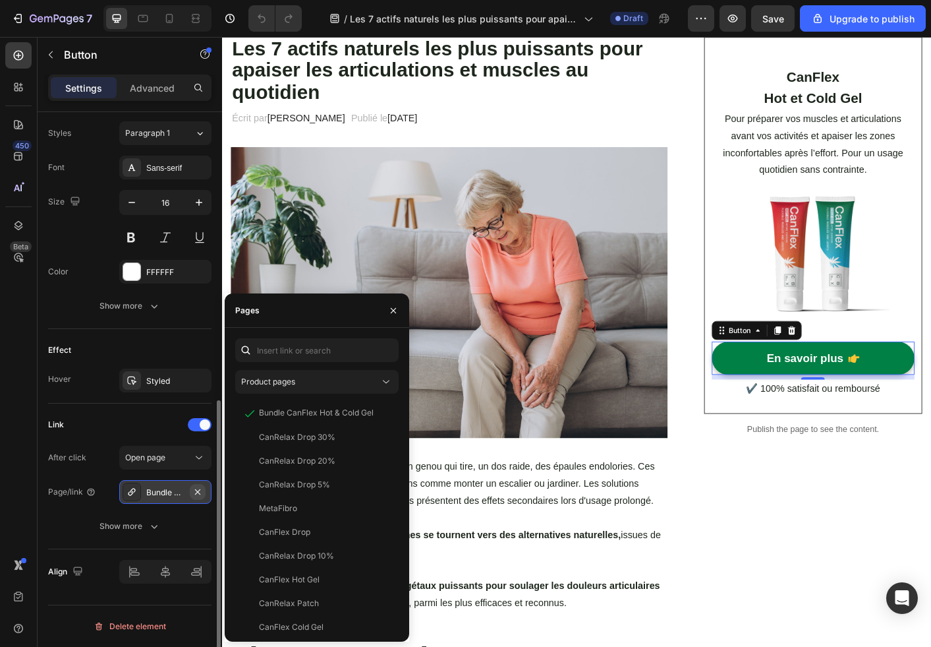
click at [200, 492] on icon "button" at bounding box center [197, 492] width 11 height 11
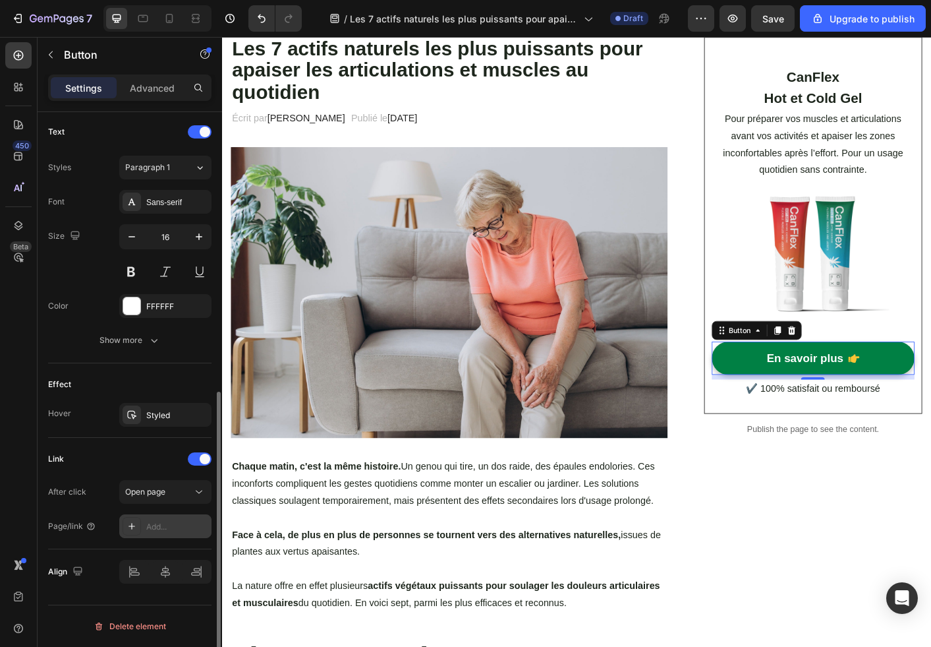
scroll to position [546, 0]
click at [175, 492] on div "Open page" at bounding box center [158, 492] width 67 height 12
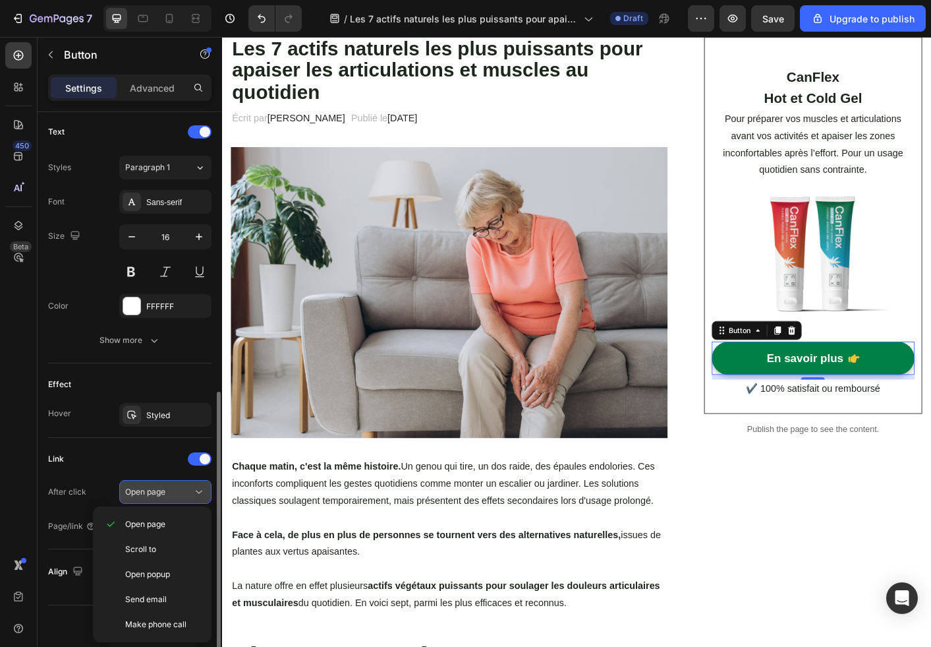
click at [175, 490] on div "Open page" at bounding box center [158, 492] width 67 height 12
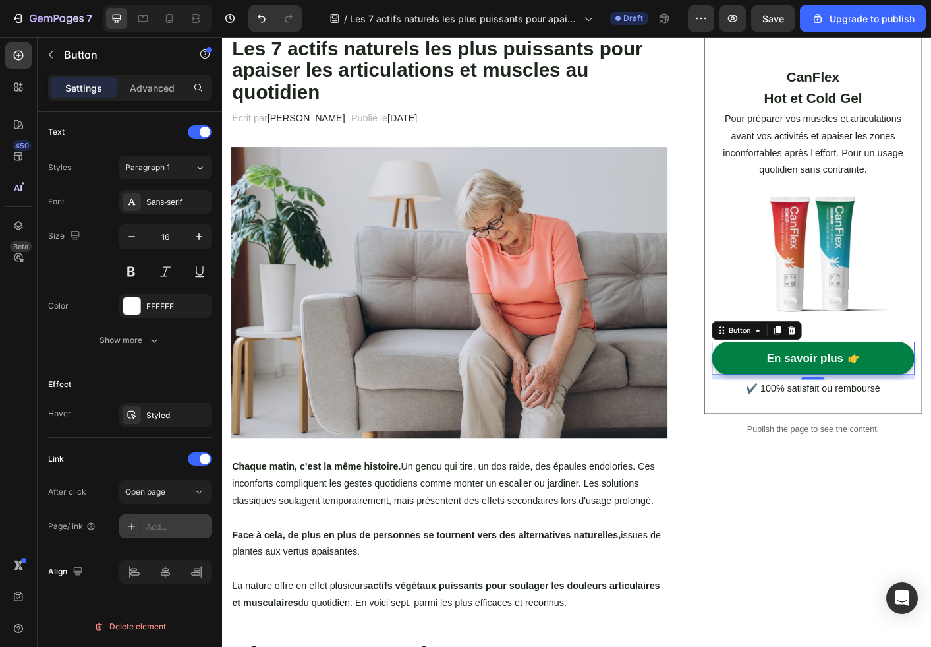
click at [167, 527] on div "Add..." at bounding box center [177, 527] width 62 height 12
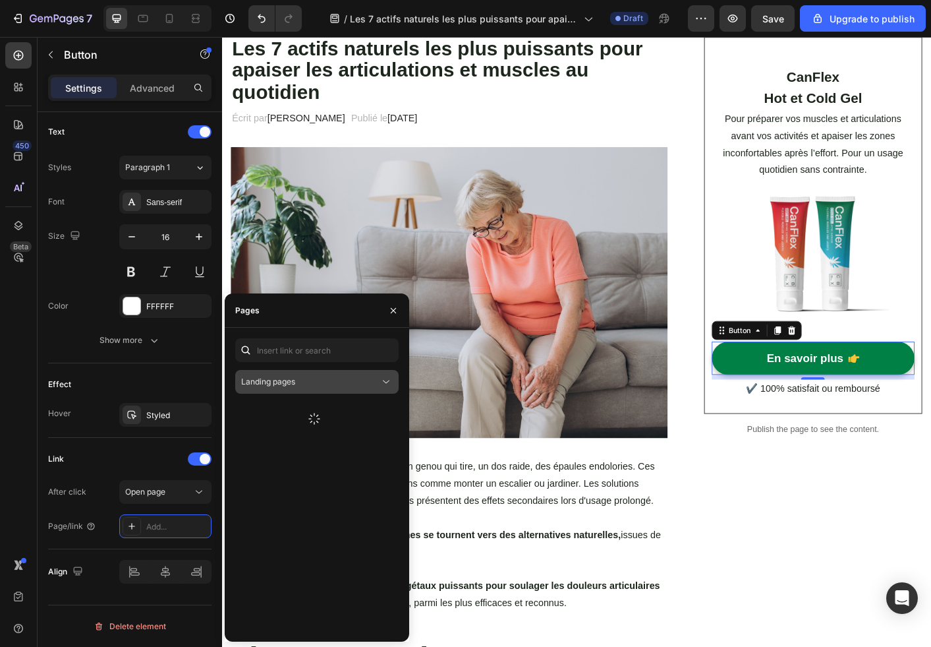
click at [314, 382] on div "Landing pages" at bounding box center [310, 382] width 138 height 12
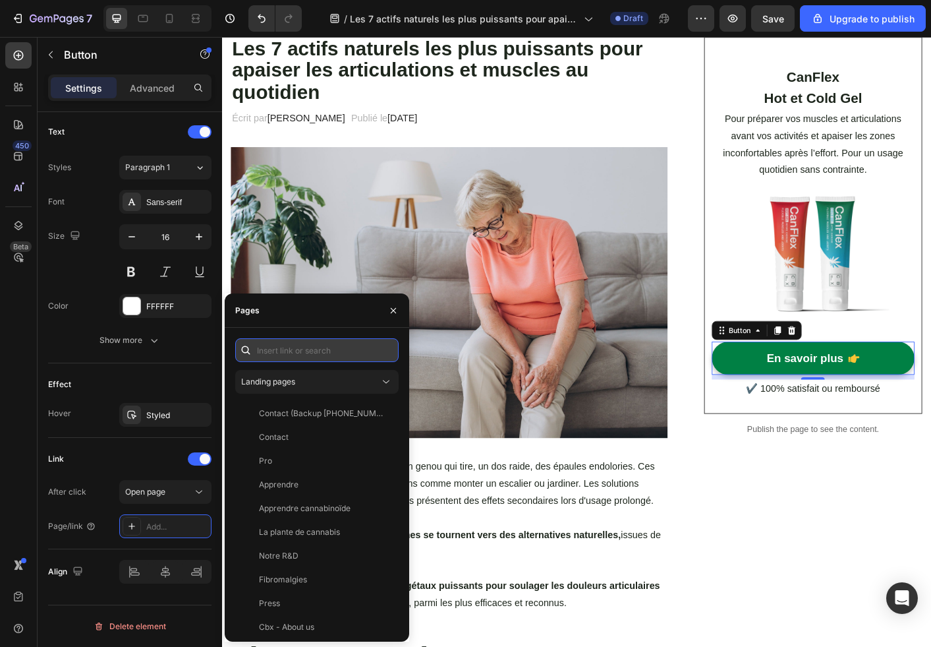
click at [318, 360] on input "text" at bounding box center [316, 350] width 163 height 24
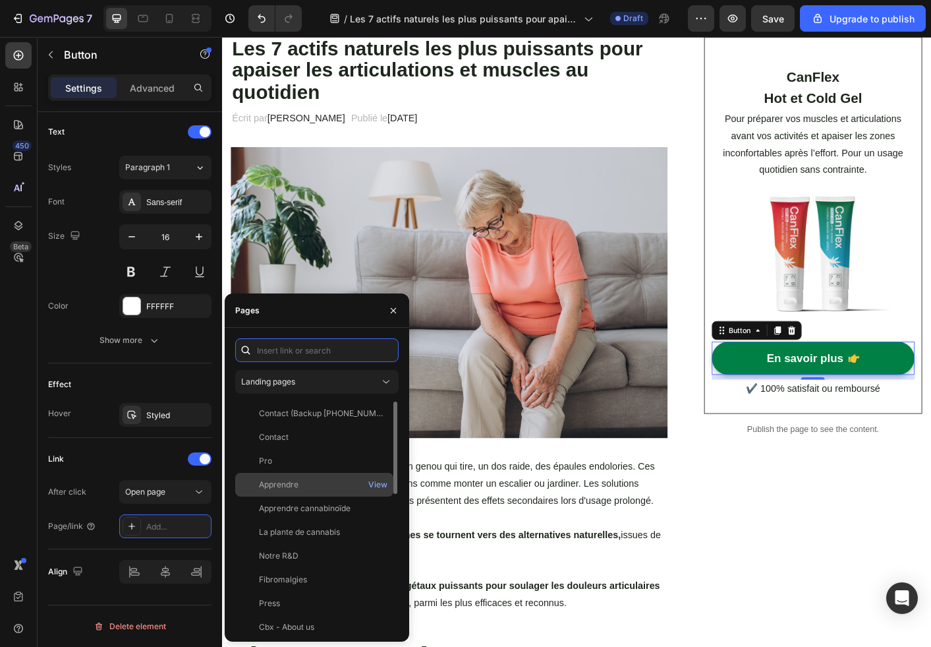
scroll to position [340, 0]
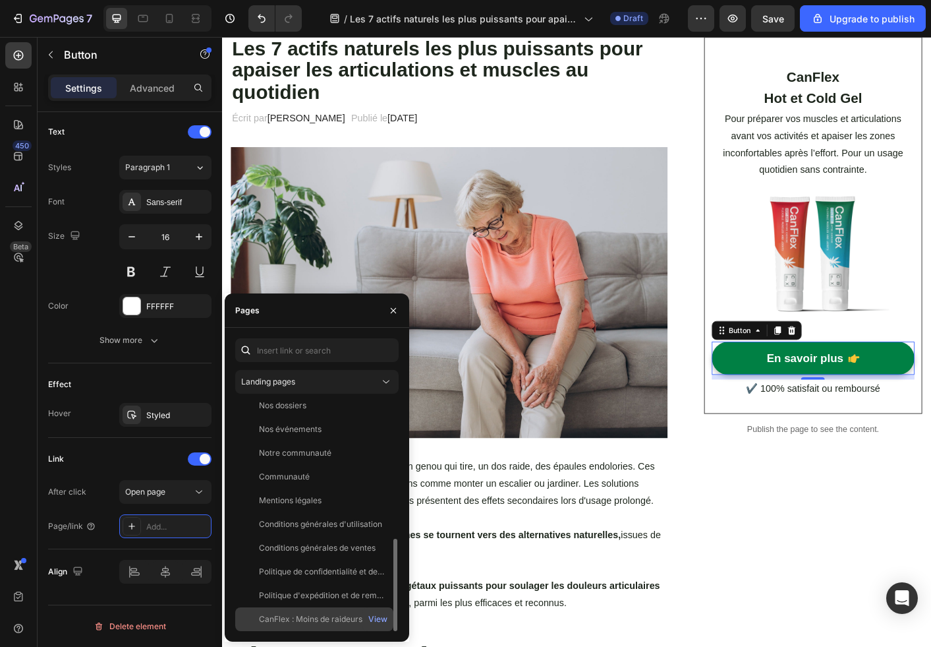
click at [315, 614] on div "CanFlex : Moins de raideurs. Plus de mobilité." at bounding box center [322, 619] width 127 height 12
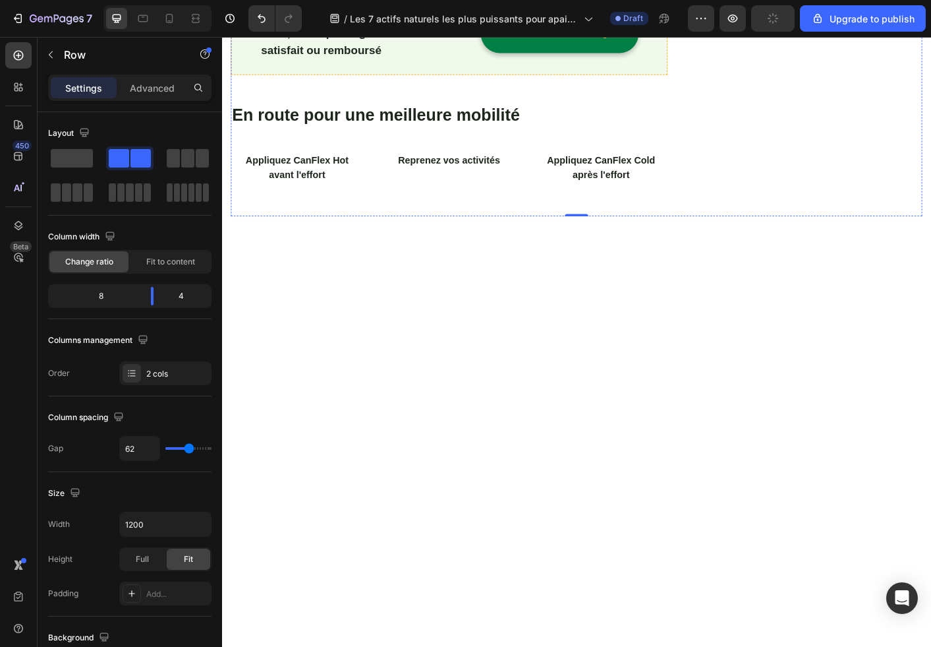
scroll to position [2551, 0]
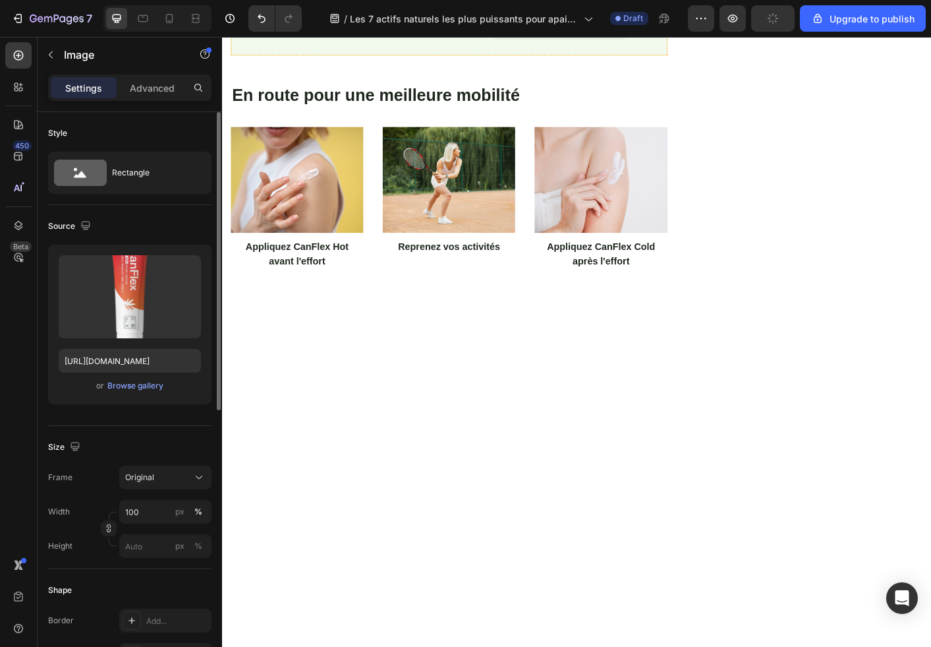
scroll to position [526, 0]
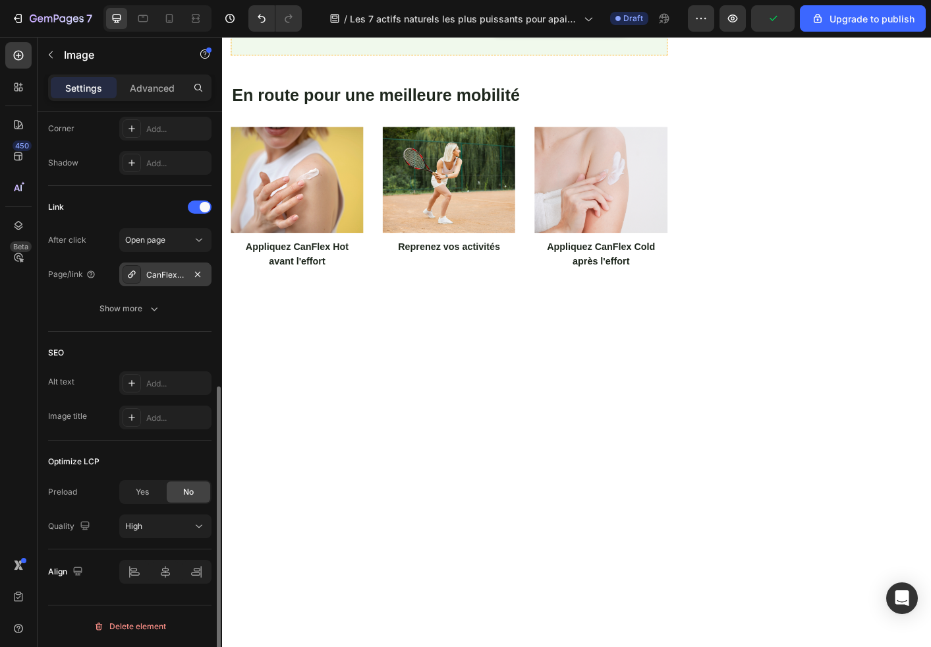
click at [185, 270] on div "CanFlex Hot Gel" at bounding box center [165, 274] width 92 height 24
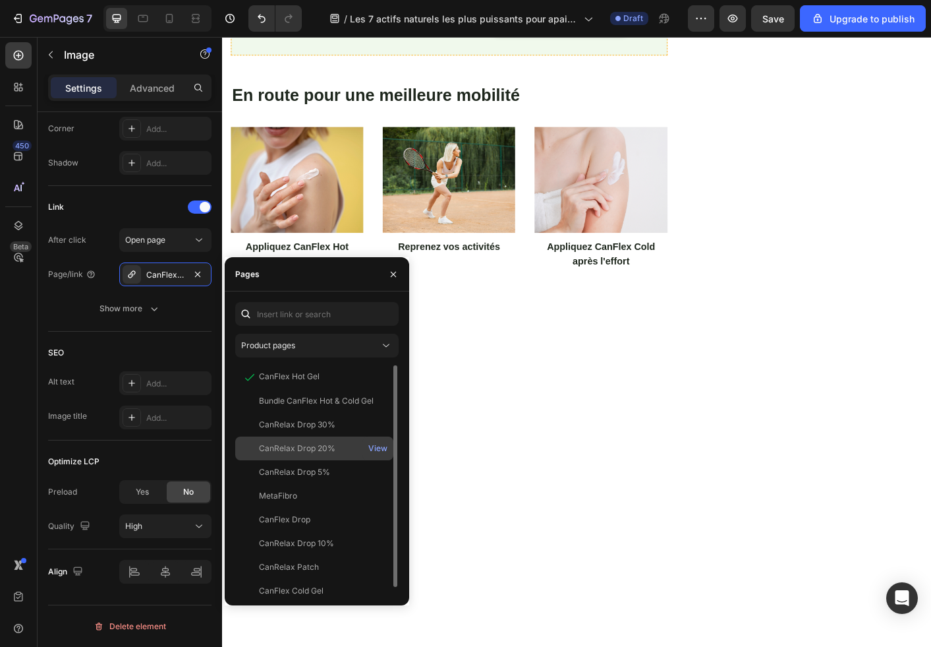
scroll to position [8, 0]
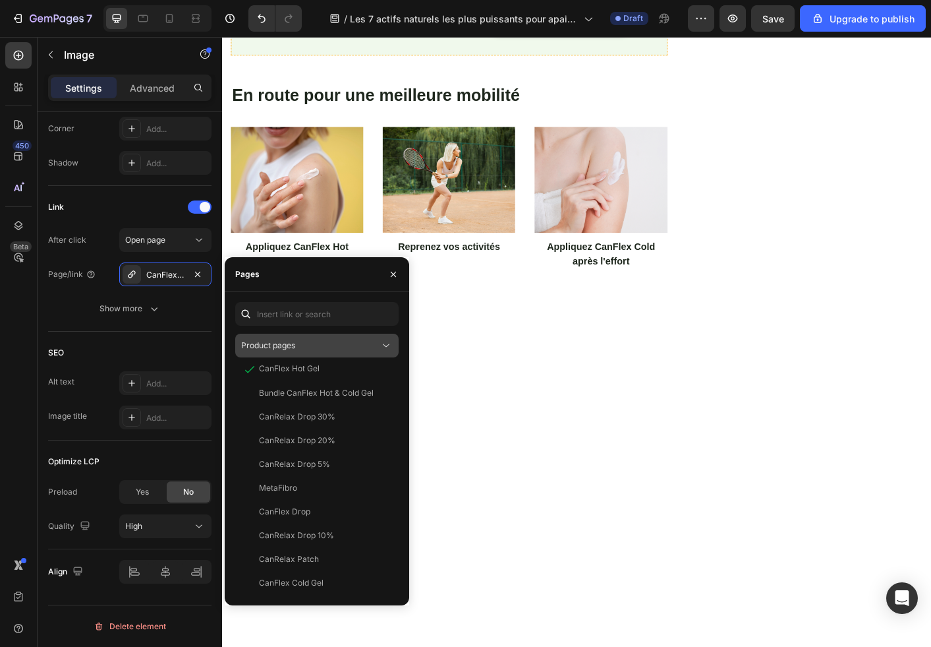
click at [314, 349] on div "Product pages" at bounding box center [310, 346] width 138 height 12
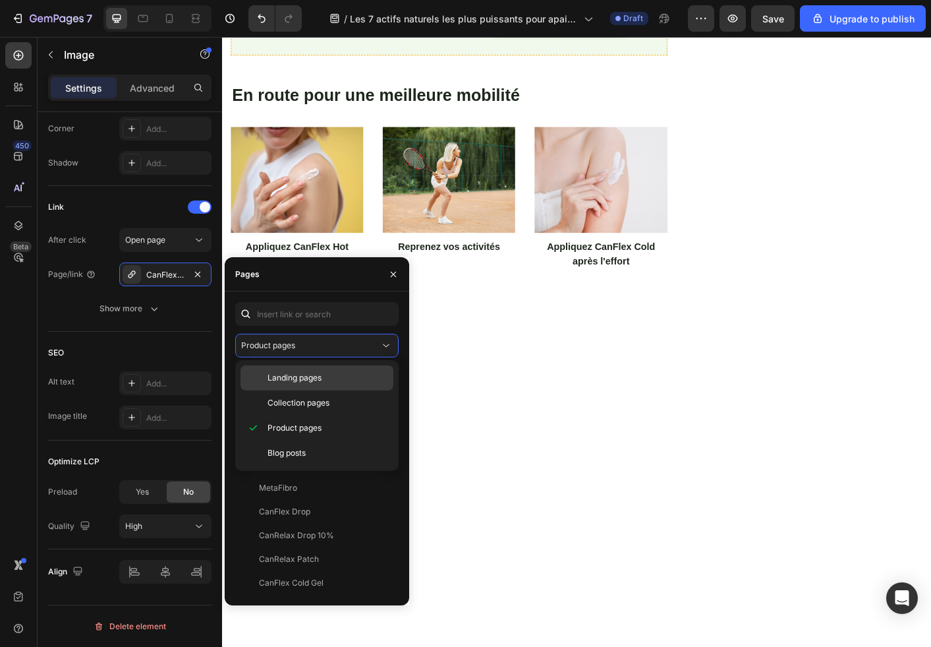
click at [311, 380] on span "Landing pages" at bounding box center [295, 378] width 54 height 12
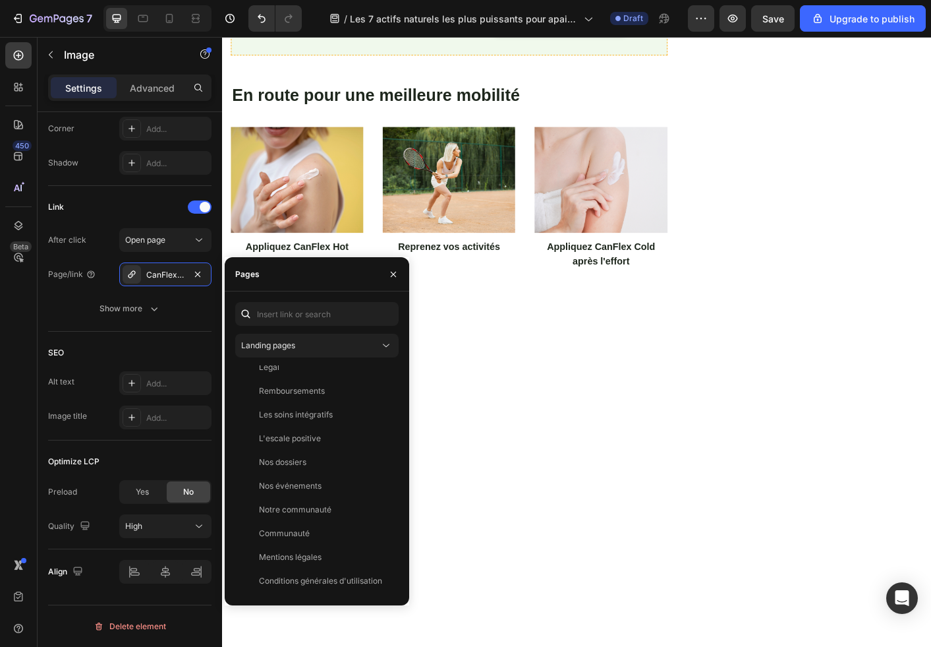
scroll to position [340, 0]
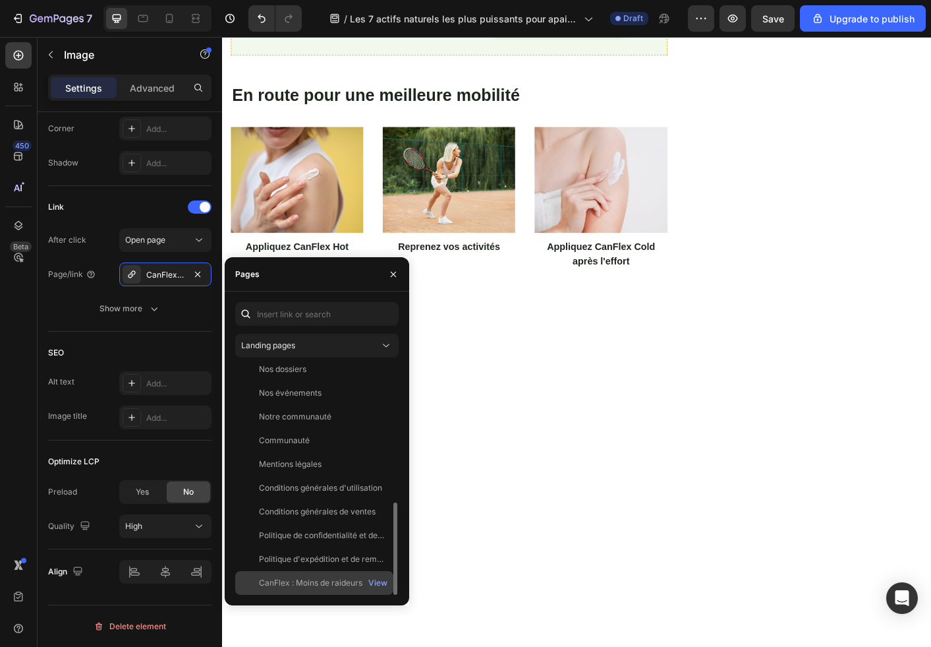
click at [309, 576] on div "CanFlex : Moins de raideurs. Plus de mobilité. View" at bounding box center [314, 583] width 158 height 24
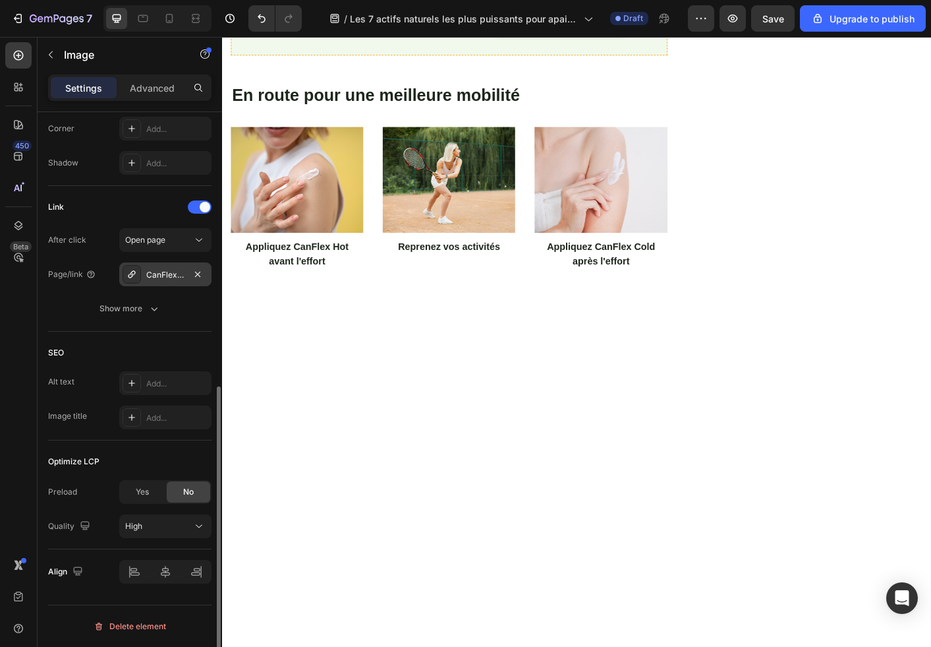
click at [172, 267] on div "CanFlex Cold Gel" at bounding box center [165, 274] width 92 height 24
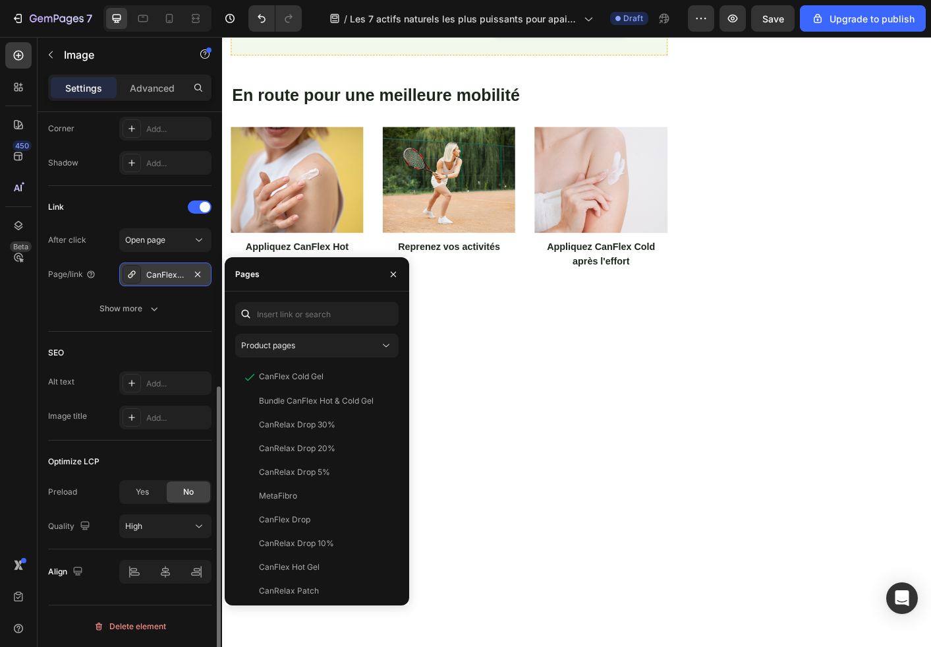
click at [206, 278] on div "CanFlex Cold Gel" at bounding box center [165, 274] width 92 height 24
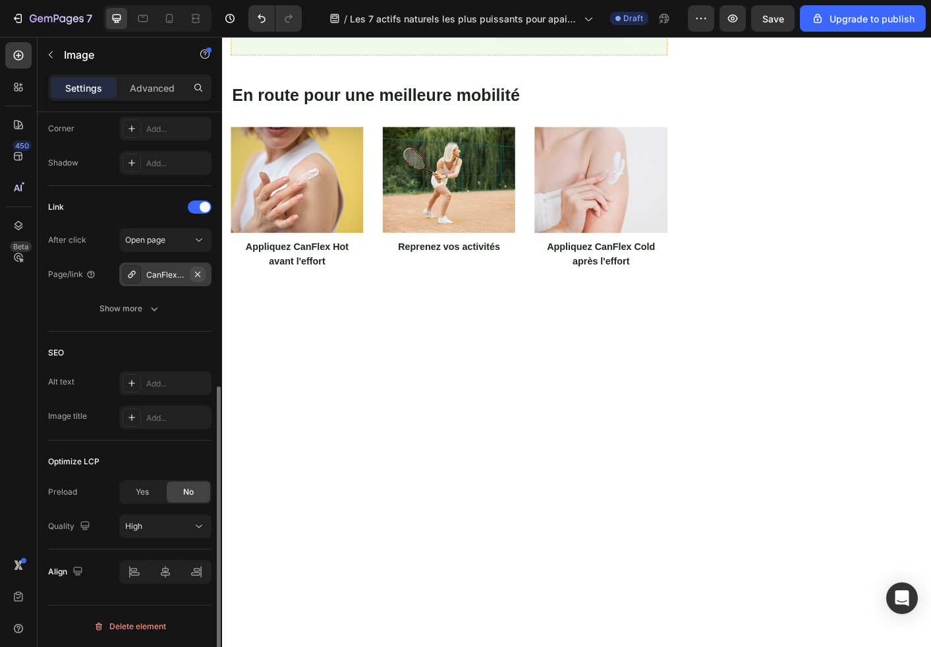
click at [195, 272] on icon "button" at bounding box center [197, 274] width 11 height 11
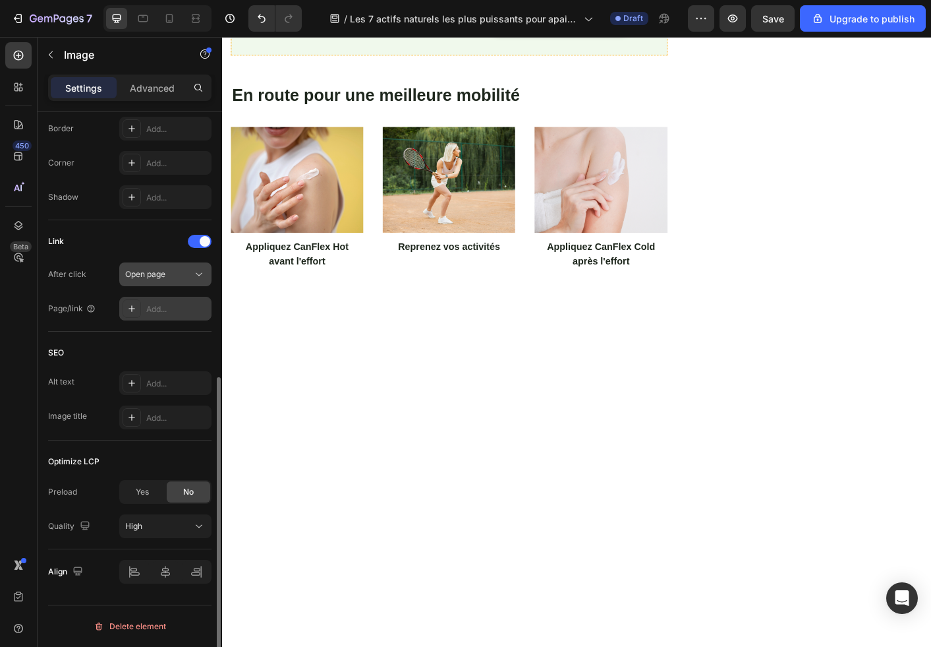
scroll to position [492, 0]
click at [183, 274] on div "Open page" at bounding box center [158, 274] width 67 height 12
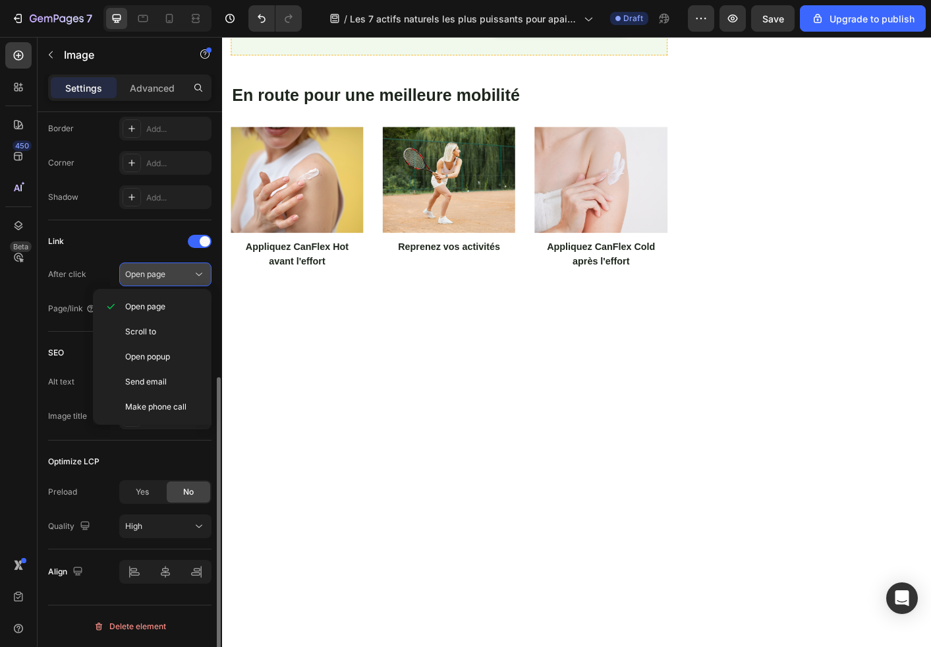
click at [183, 274] on div "Open page" at bounding box center [158, 274] width 67 height 12
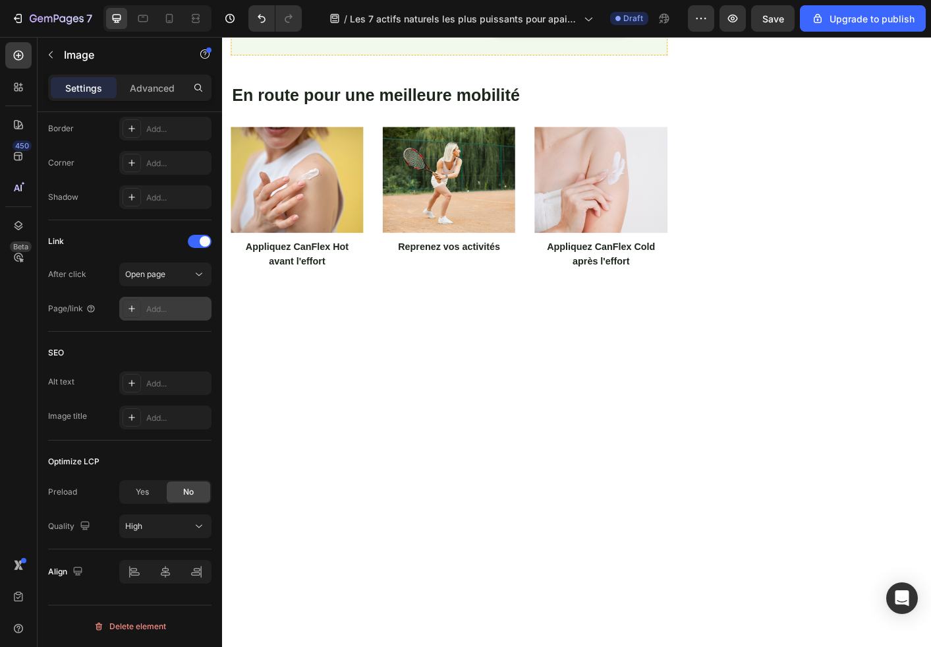
click at [171, 308] on div "Add..." at bounding box center [177, 309] width 62 height 12
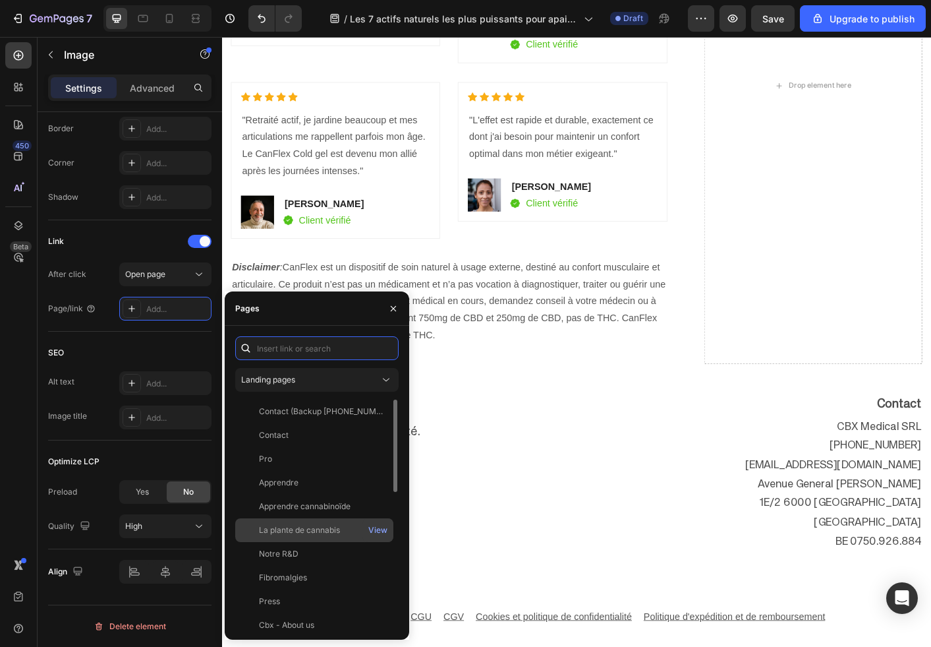
scroll to position [340, 0]
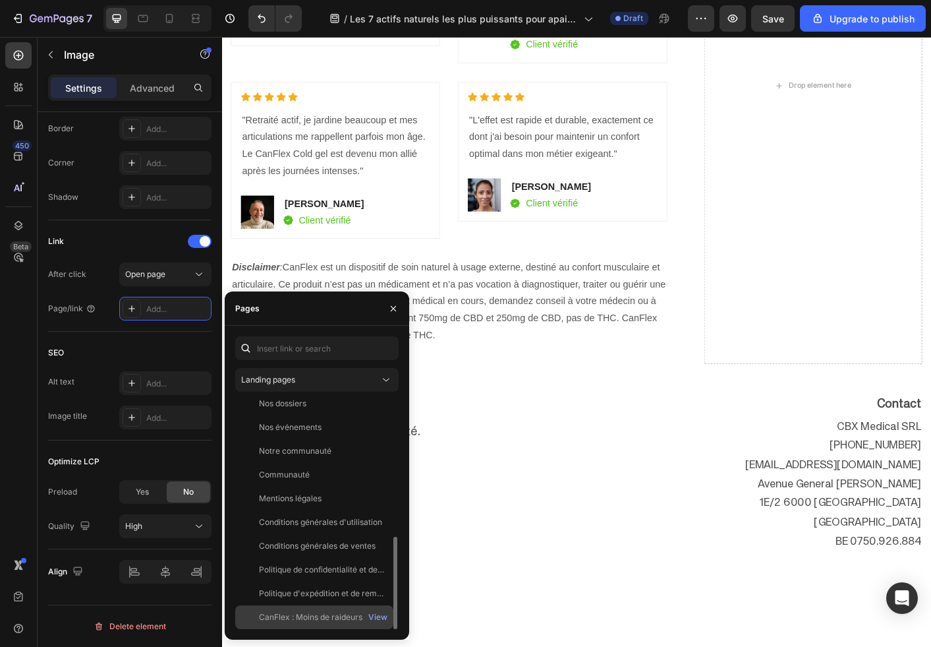
click at [333, 613] on div "CanFlex : Moins de raideurs. Plus de mobilité." at bounding box center [322, 617] width 127 height 12
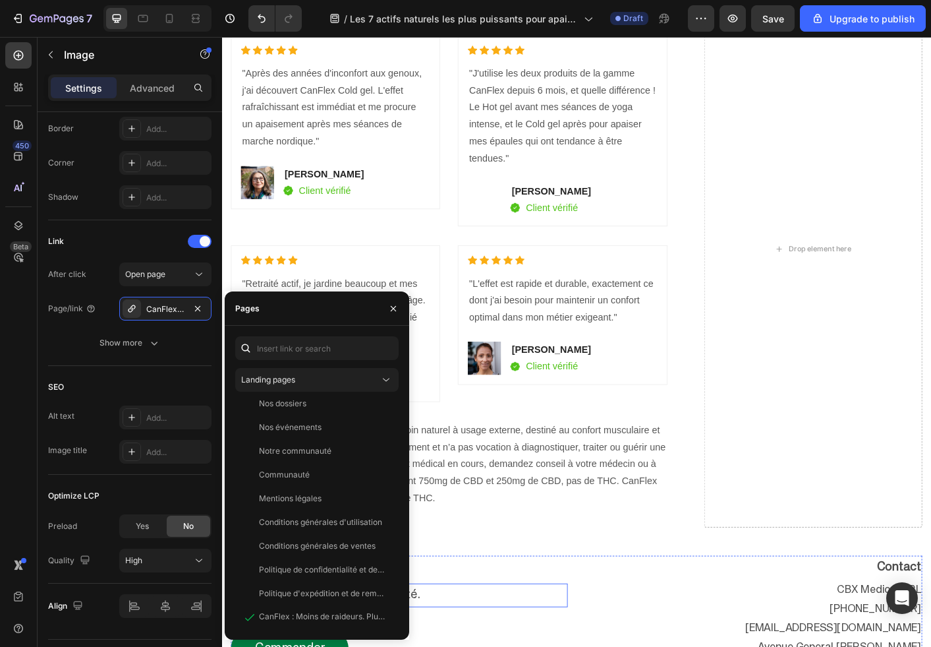
scroll to position [3565, 0]
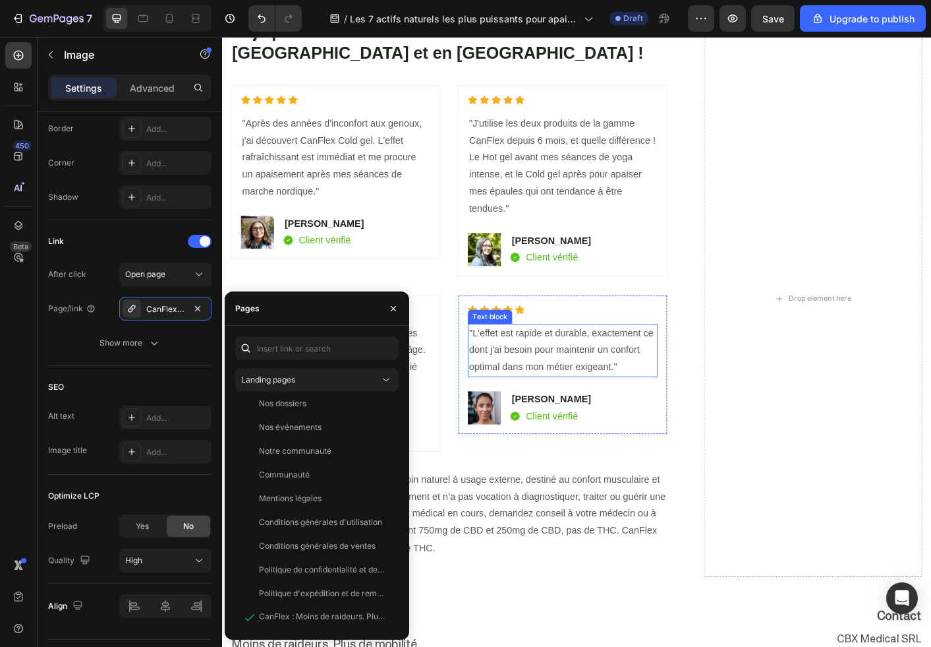
click at [515, 370] on p ""L'effet est rapide et durable, exactement ce dont j'ai besoin pour maintenir u…" at bounding box center [602, 386] width 208 height 57
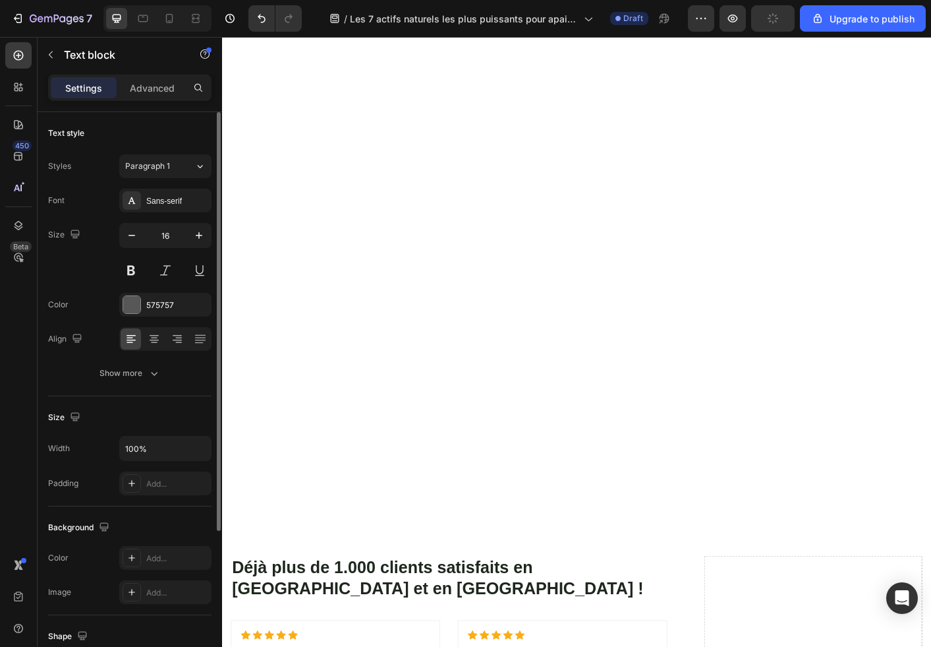
scroll to position [2910, 0]
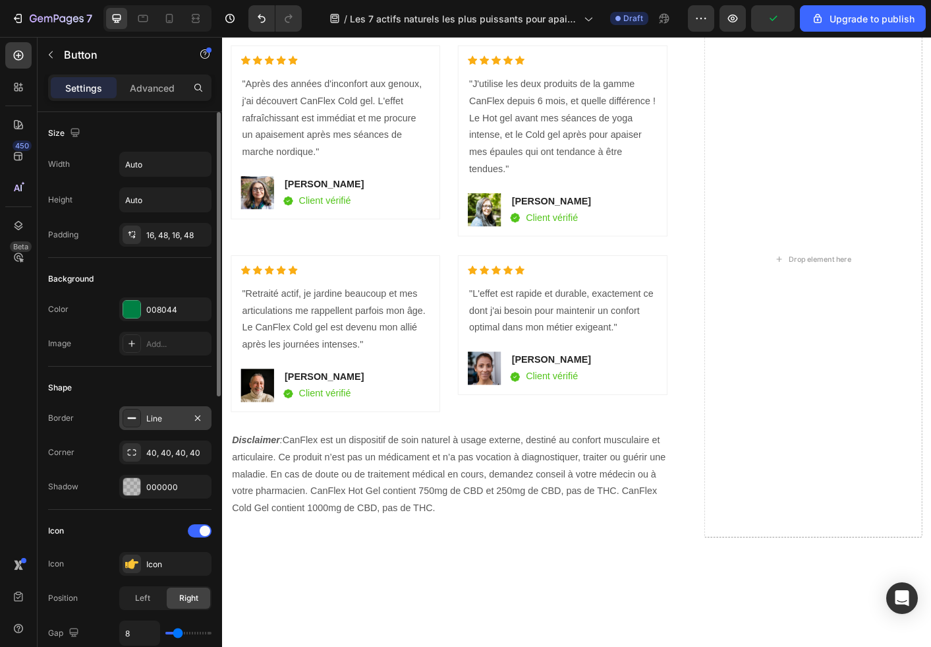
scroll to position [580, 0]
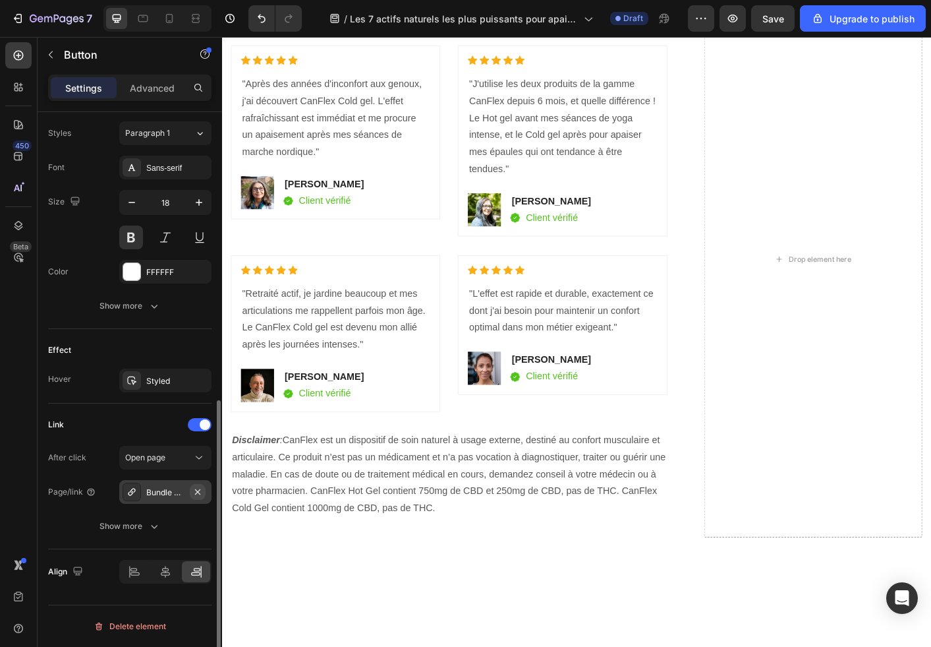
click at [191, 490] on button "button" at bounding box center [198, 492] width 16 height 16
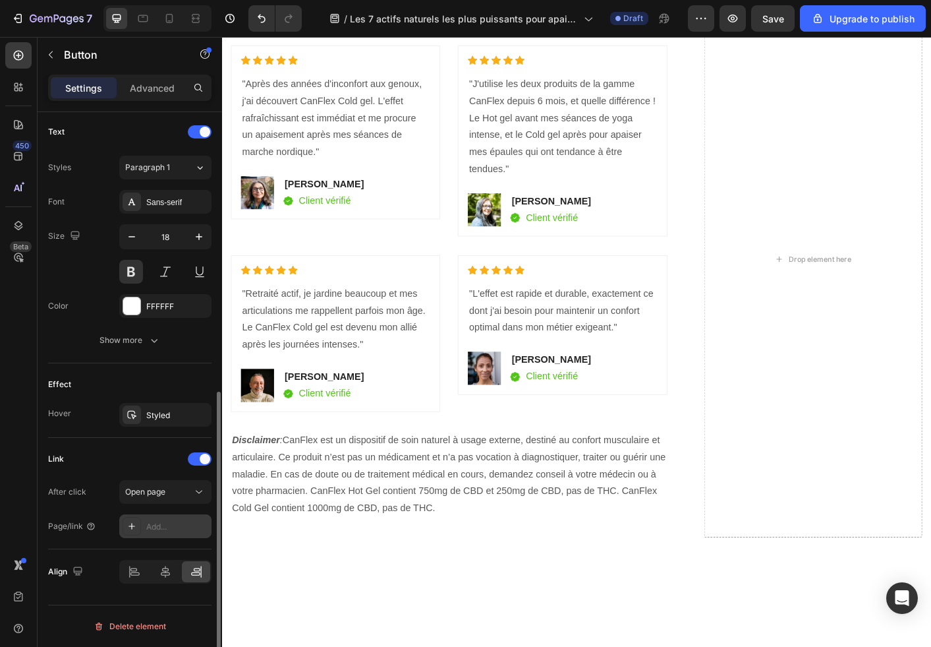
click at [191, 518] on div "Add..." at bounding box center [165, 526] width 92 height 24
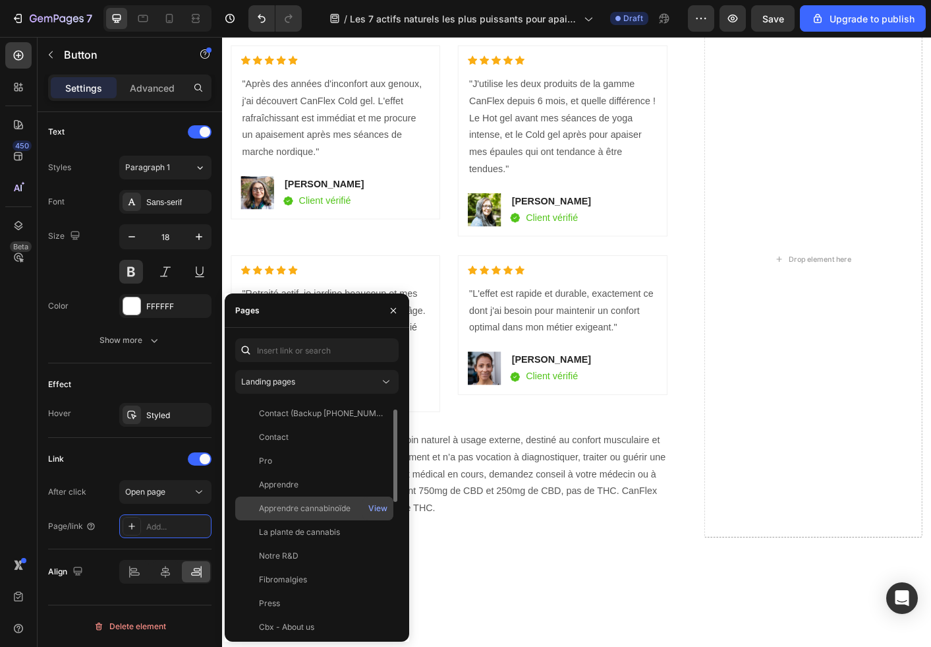
scroll to position [340, 0]
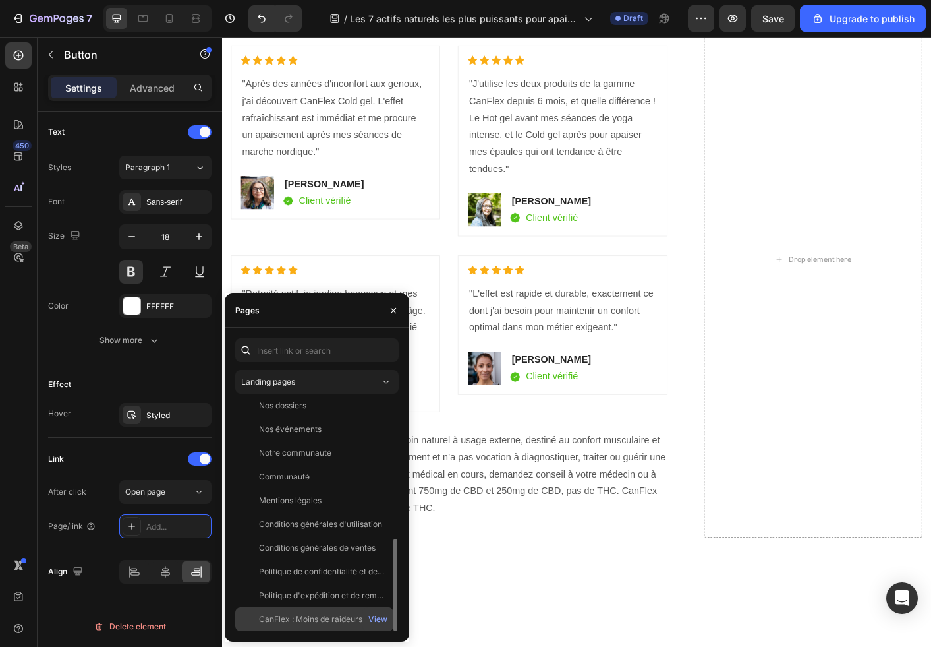
click at [310, 613] on div "CanFlex : Moins de raideurs. Plus de mobilité." at bounding box center [322, 619] width 127 height 12
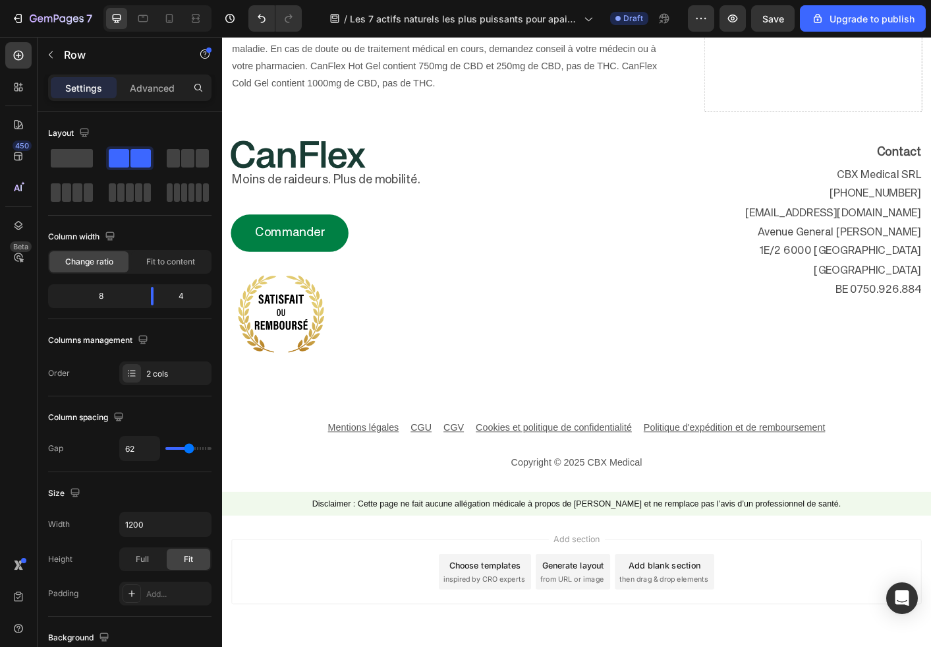
scroll to position [4114, 0]
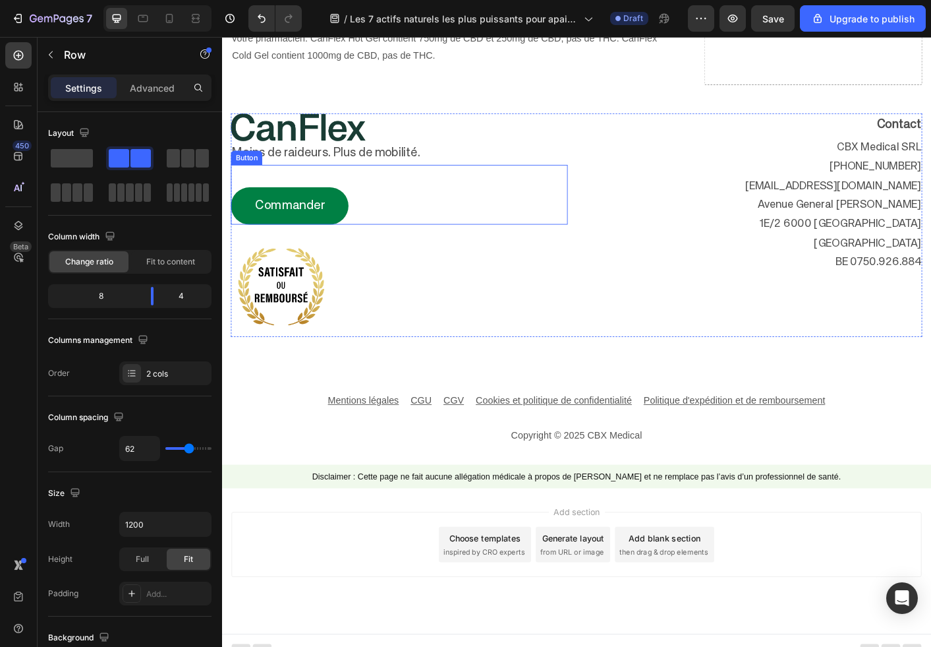
click at [343, 233] on link "Commander" at bounding box center [297, 225] width 131 height 42
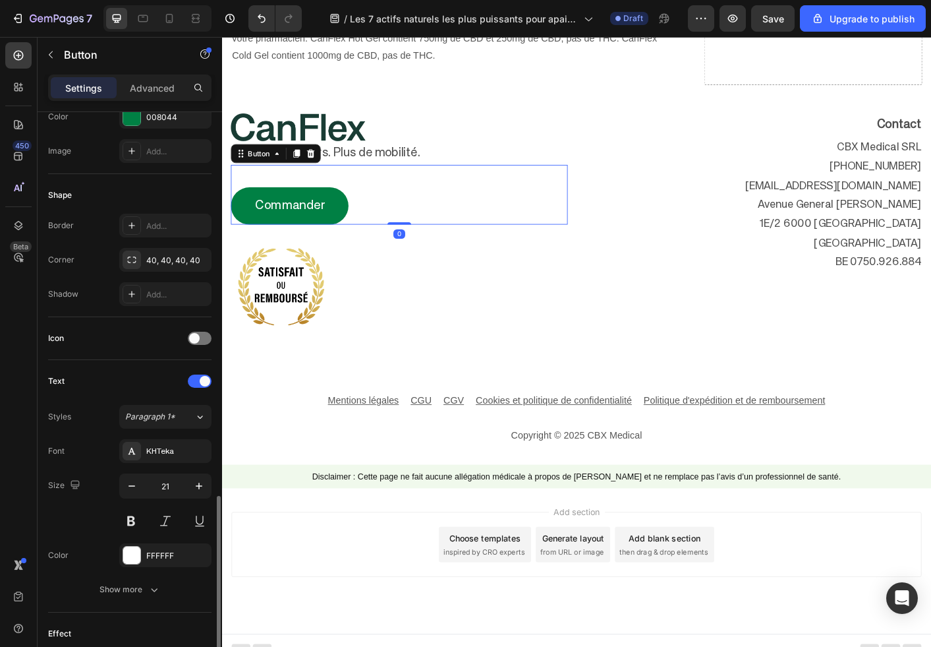
scroll to position [476, 0]
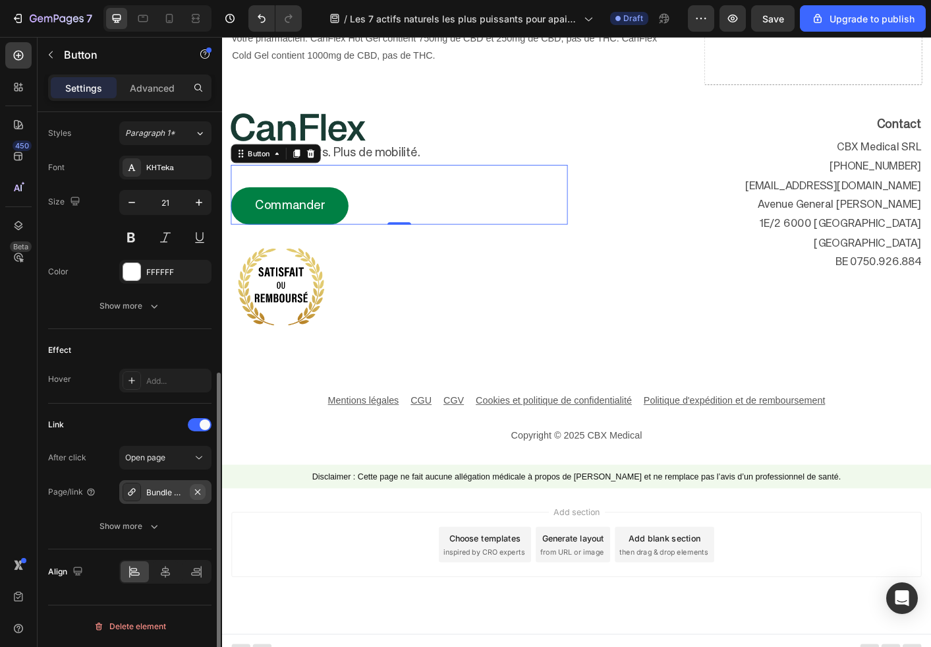
click at [204, 494] on button "button" at bounding box center [198, 492] width 16 height 16
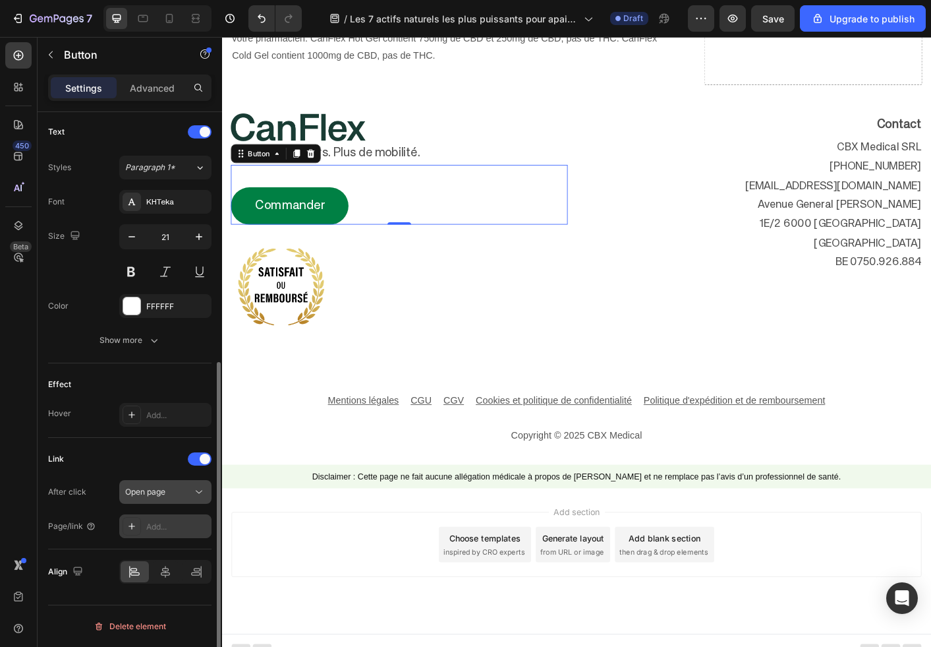
click at [183, 494] on div "Open page" at bounding box center [158, 492] width 67 height 12
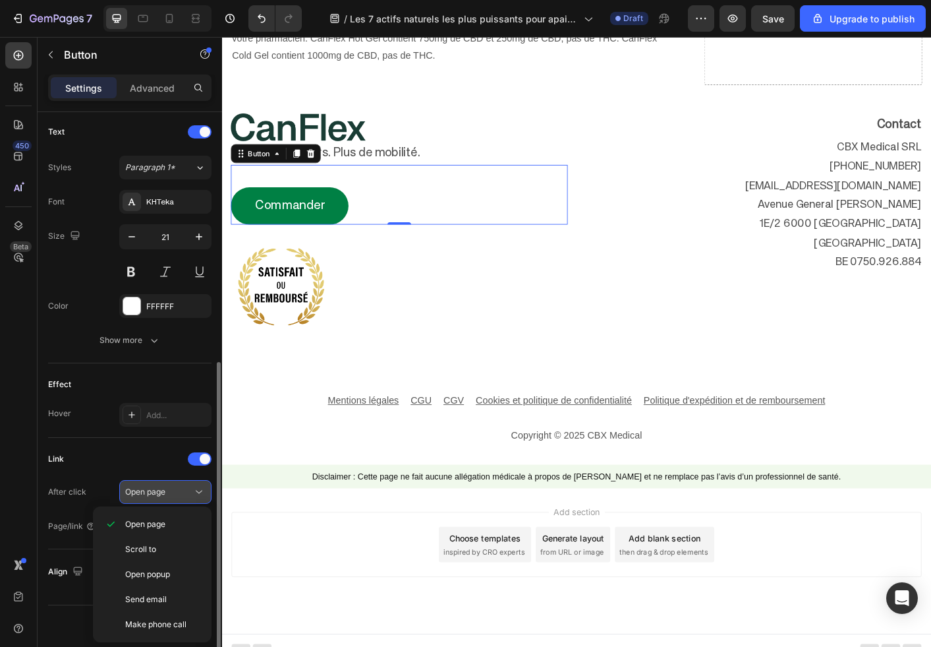
click at [183, 494] on div "Open page" at bounding box center [158, 492] width 67 height 12
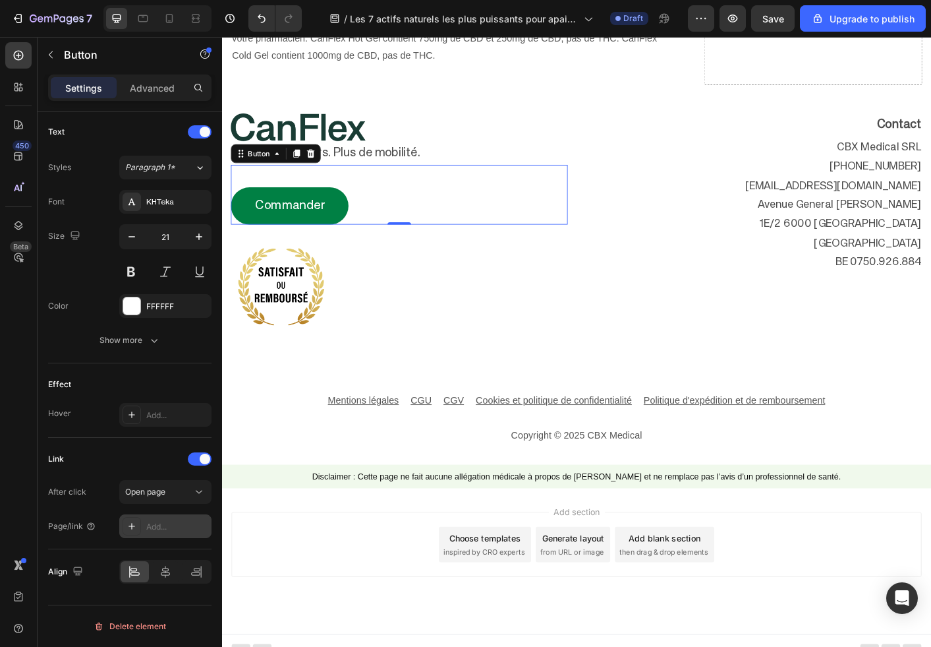
click at [176, 530] on div "Add..." at bounding box center [177, 527] width 62 height 12
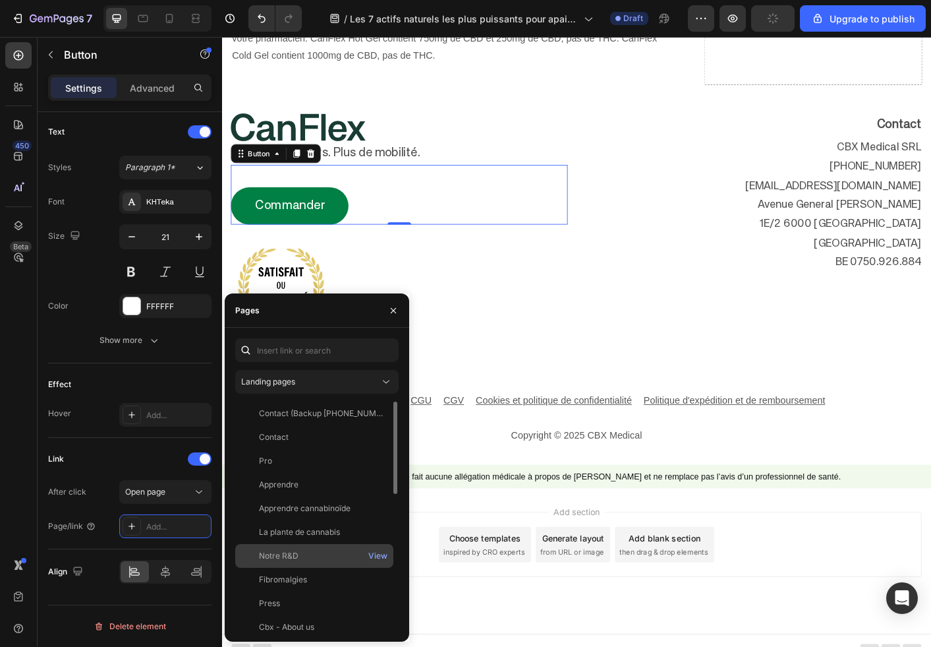
scroll to position [340, 0]
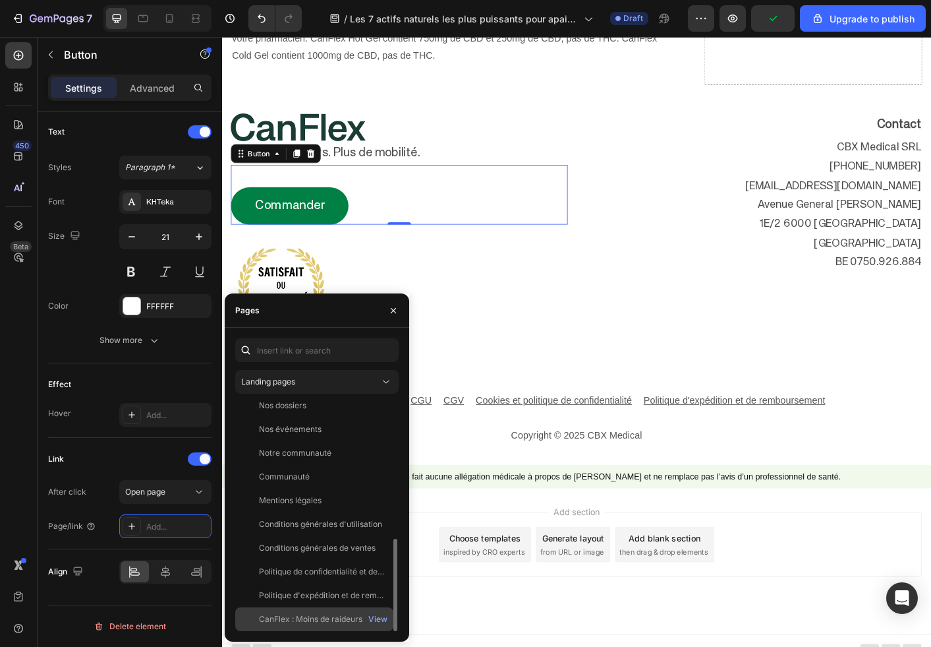
click at [312, 616] on div "CanFlex : Moins de raideurs. Plus de mobilité." at bounding box center [322, 619] width 127 height 12
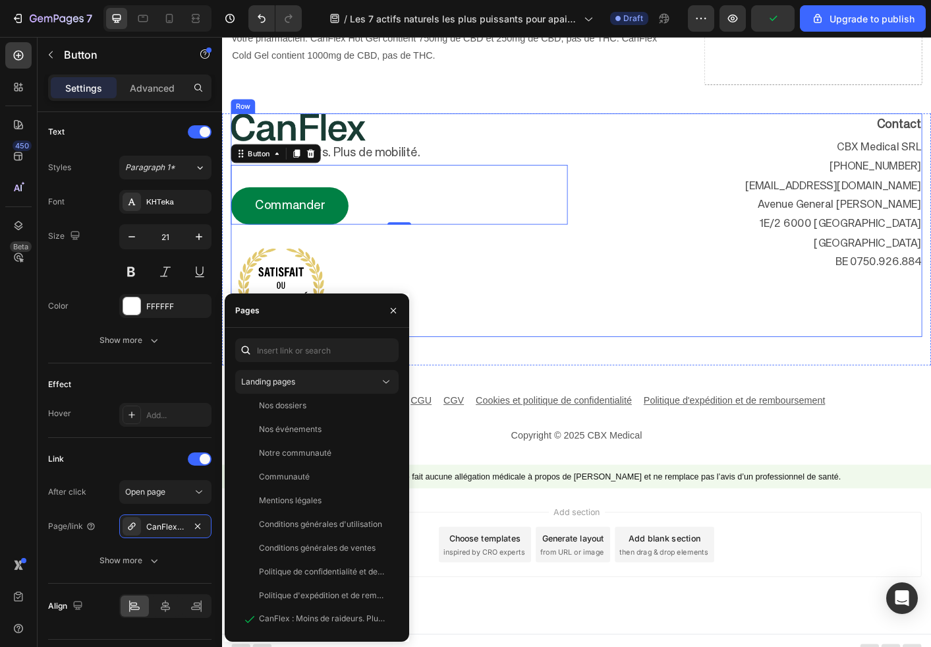
click at [615, 359] on div "Image Moins de raideurs. Plus de mobilité. Text Block Commander Button 0 Image …" at bounding box center [617, 246] width 771 height 249
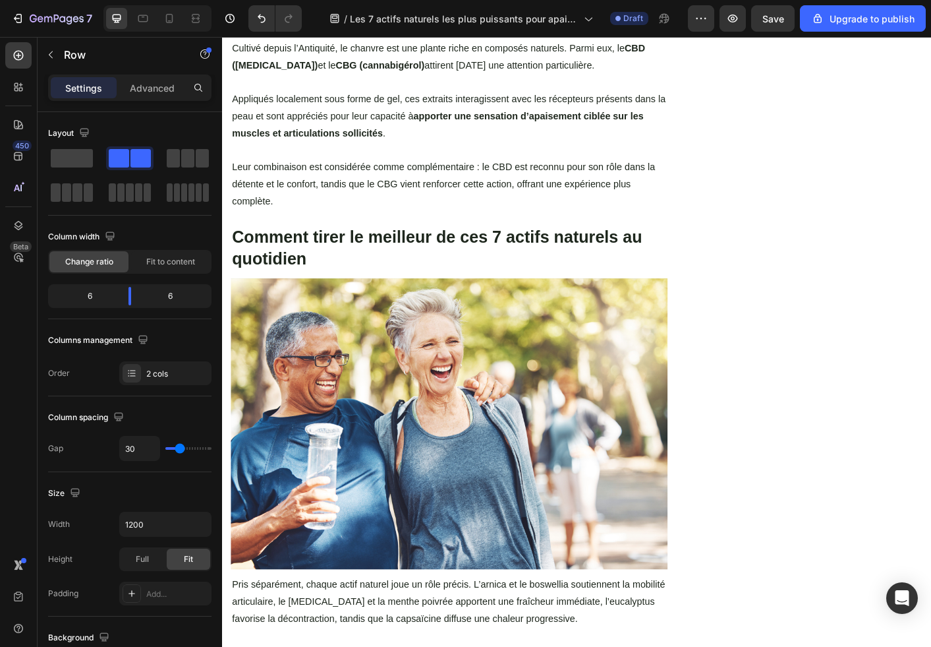
scroll to position [1342, 0]
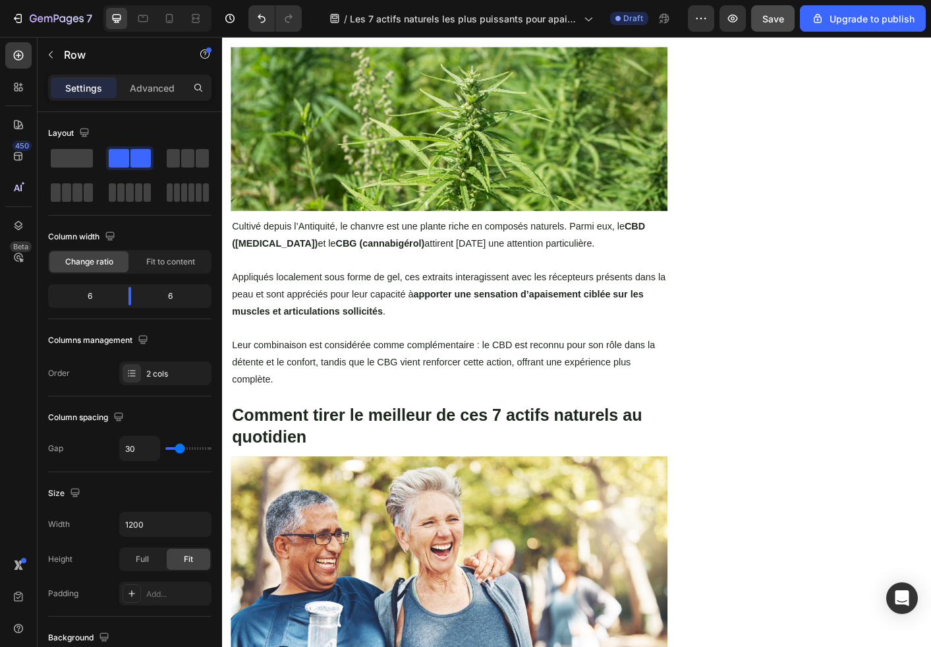
click at [782, 24] on div "Save" at bounding box center [774, 19] width 22 height 14
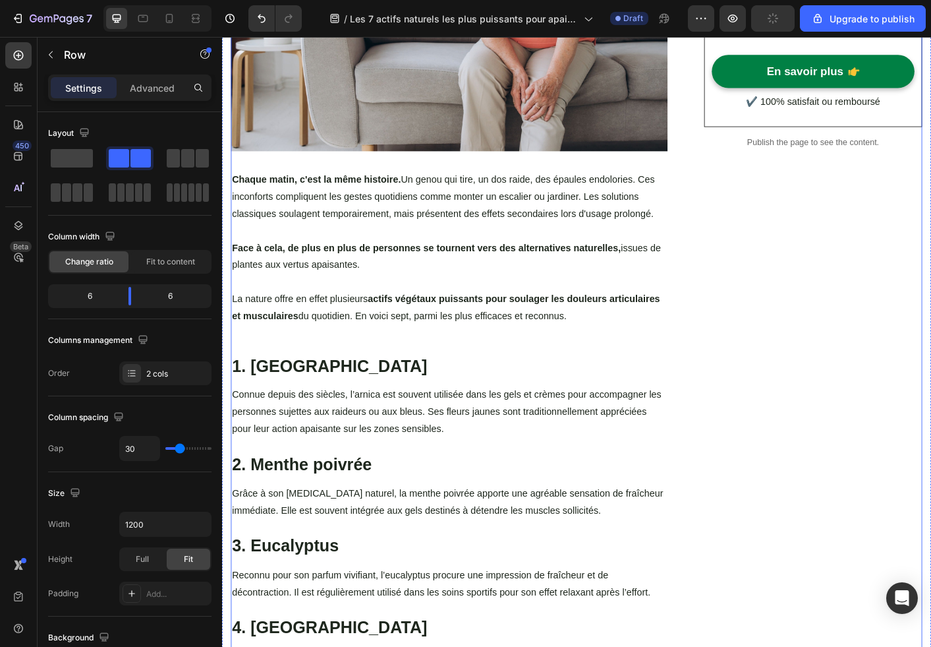
scroll to position [0, 0]
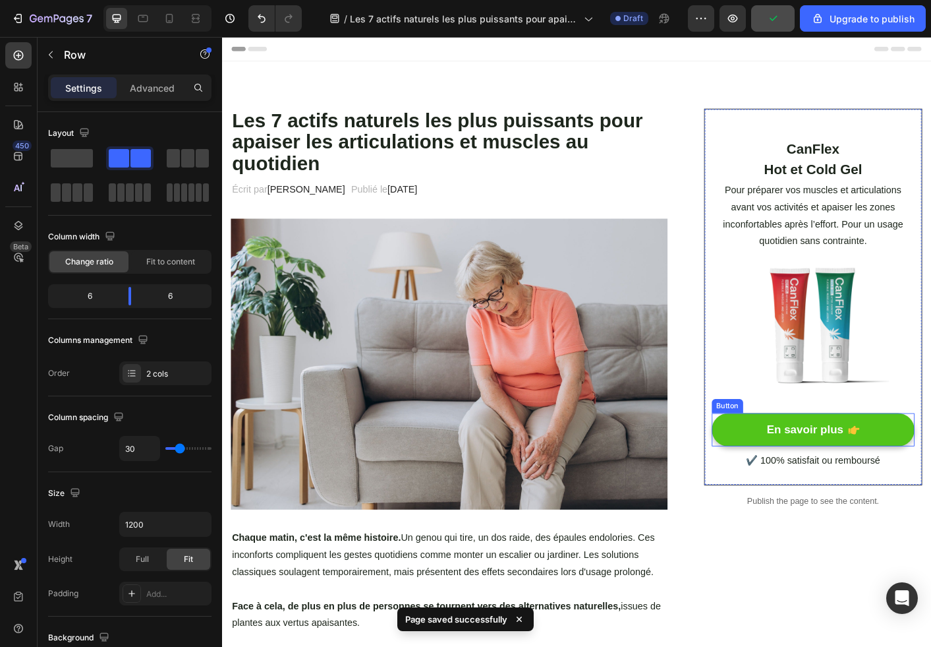
click at [877, 464] on link "En savoir plus" at bounding box center [882, 475] width 226 height 38
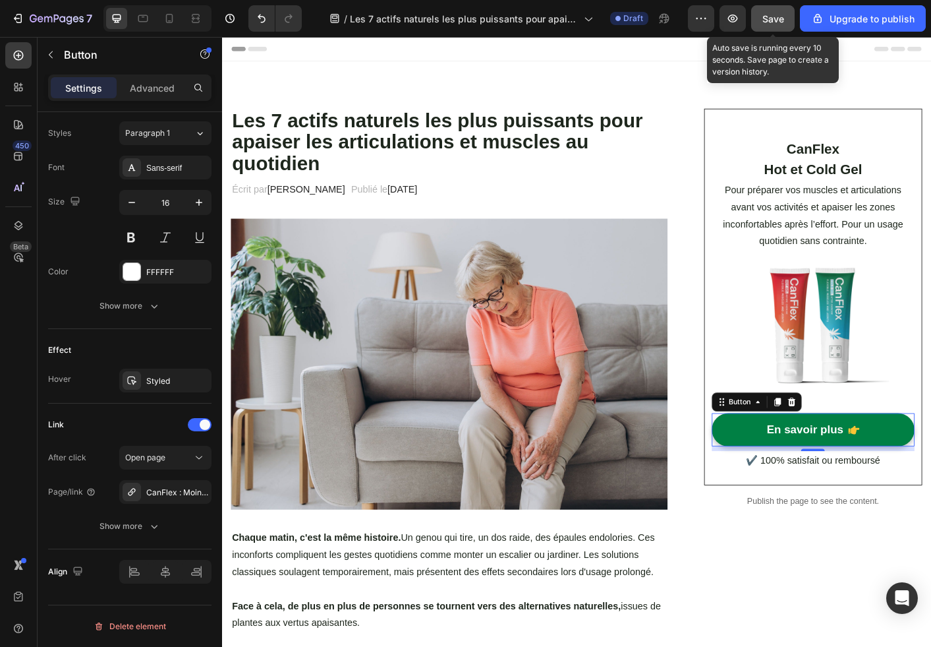
click at [789, 17] on button "Save" at bounding box center [774, 18] width 44 height 26
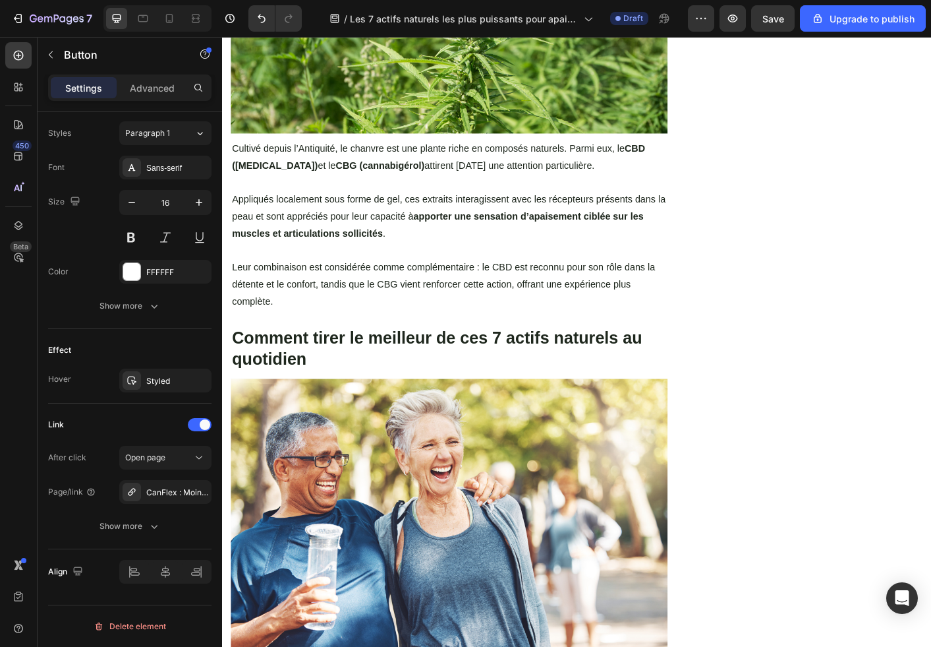
scroll to position [1274, 0]
